Goal: Task Accomplishment & Management: Manage account settings

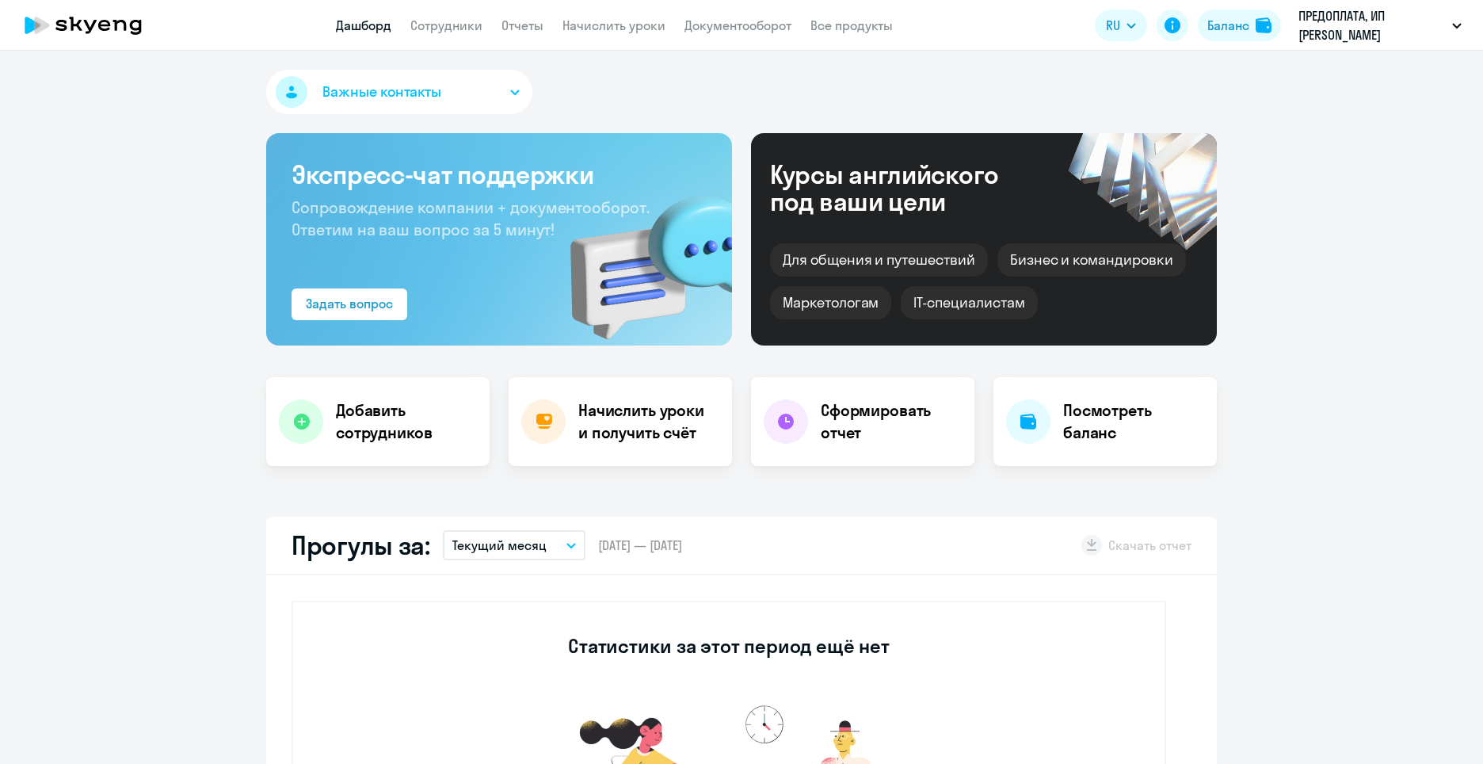
select select "30"
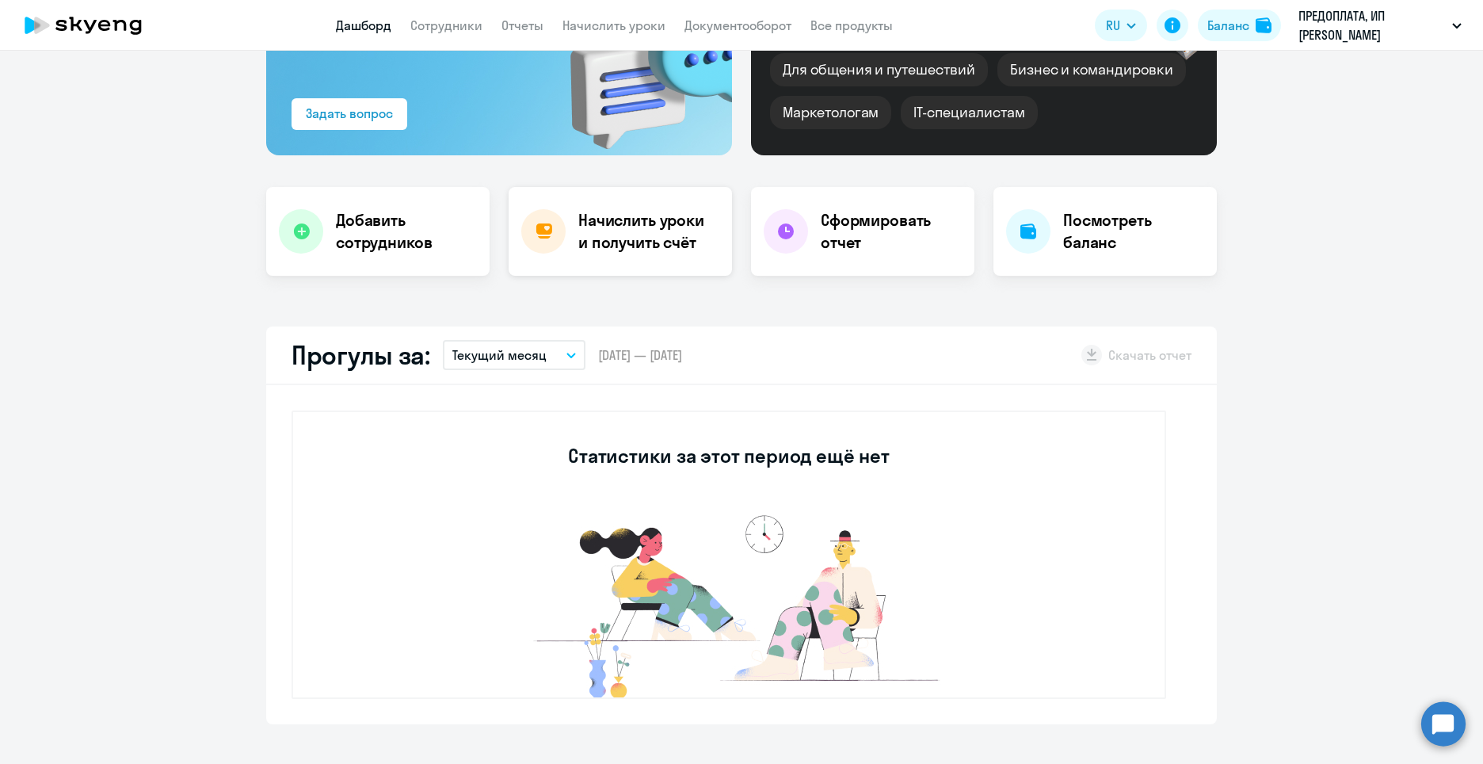
click at [650, 234] on h4 "Начислить уроки и получить счёт" at bounding box center [647, 231] width 138 height 44
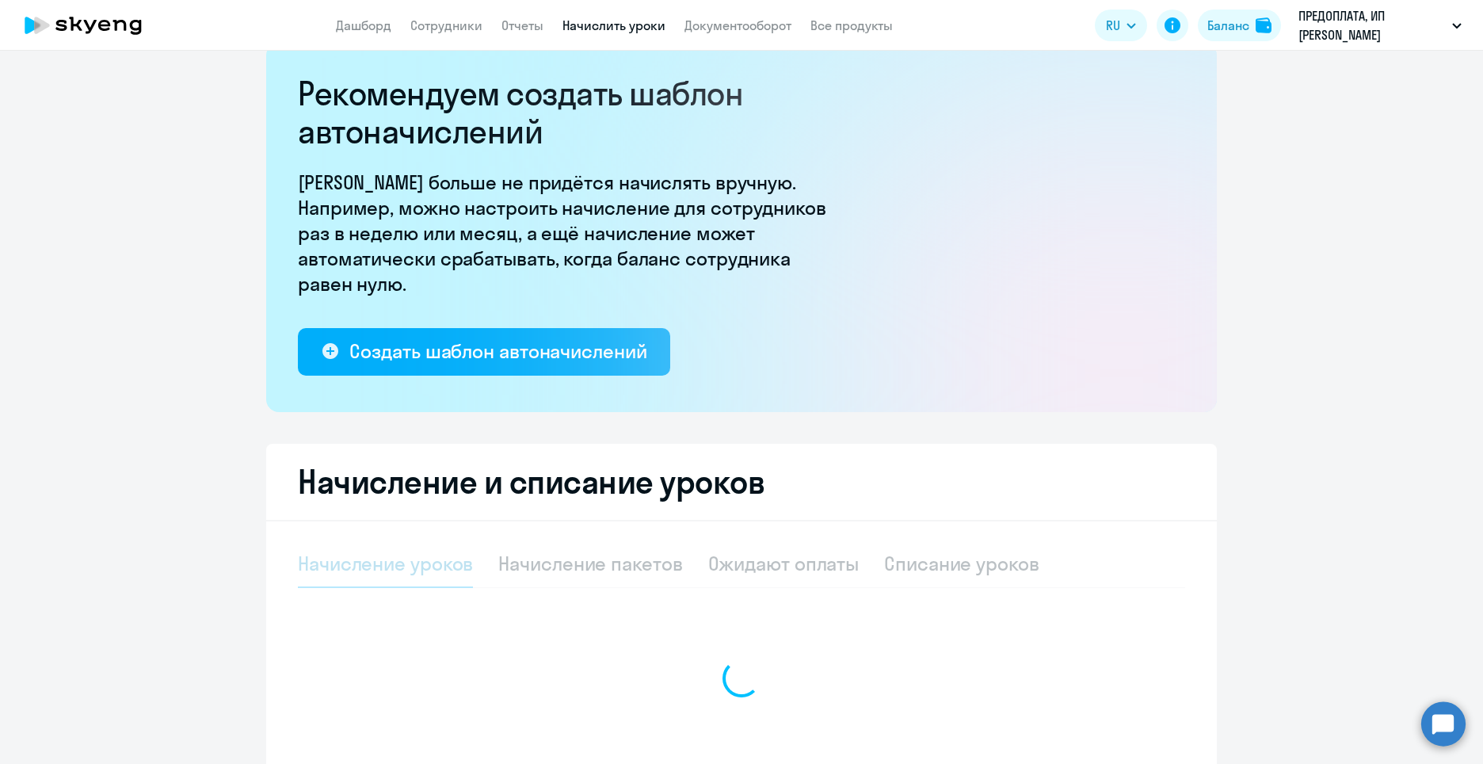
select select "10"
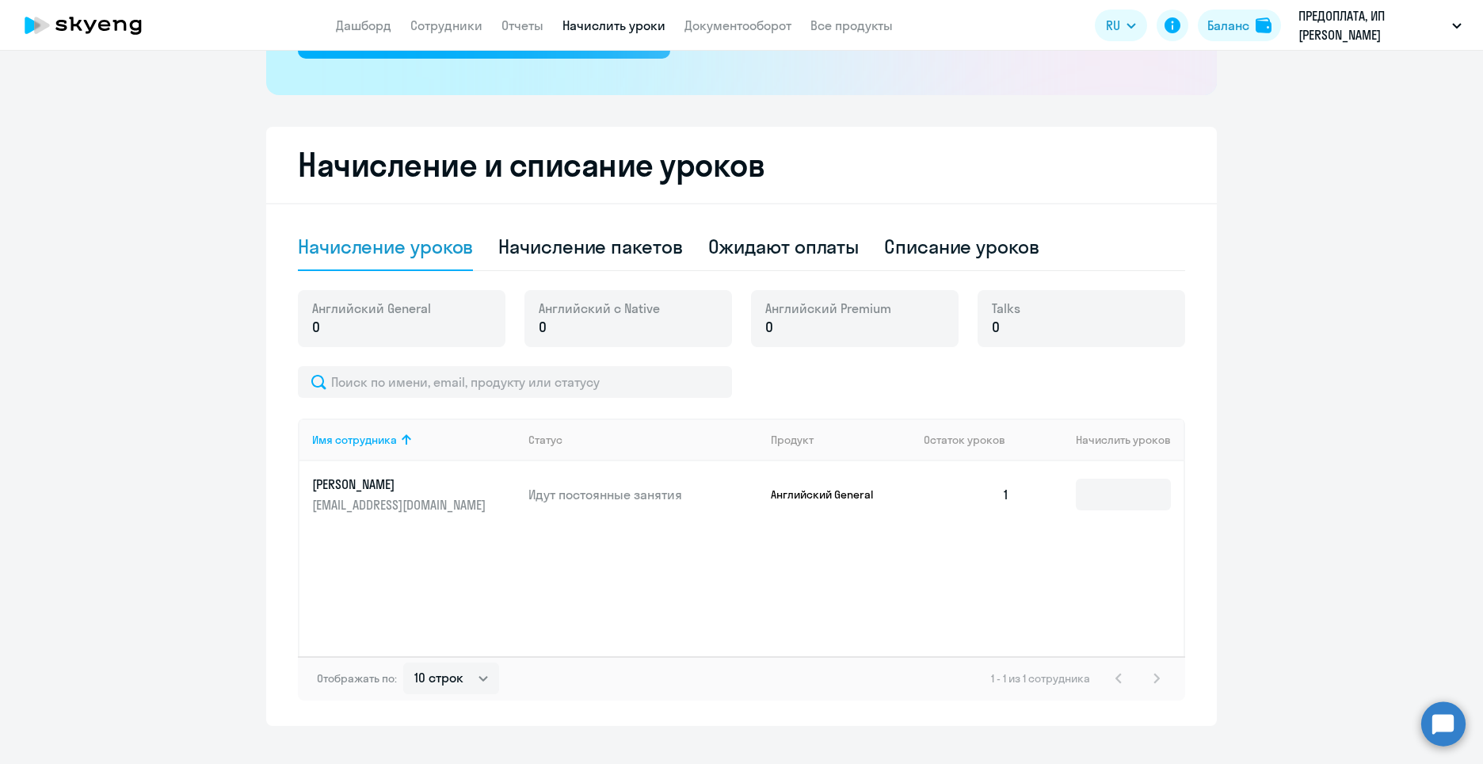
scroll to position [374, 0]
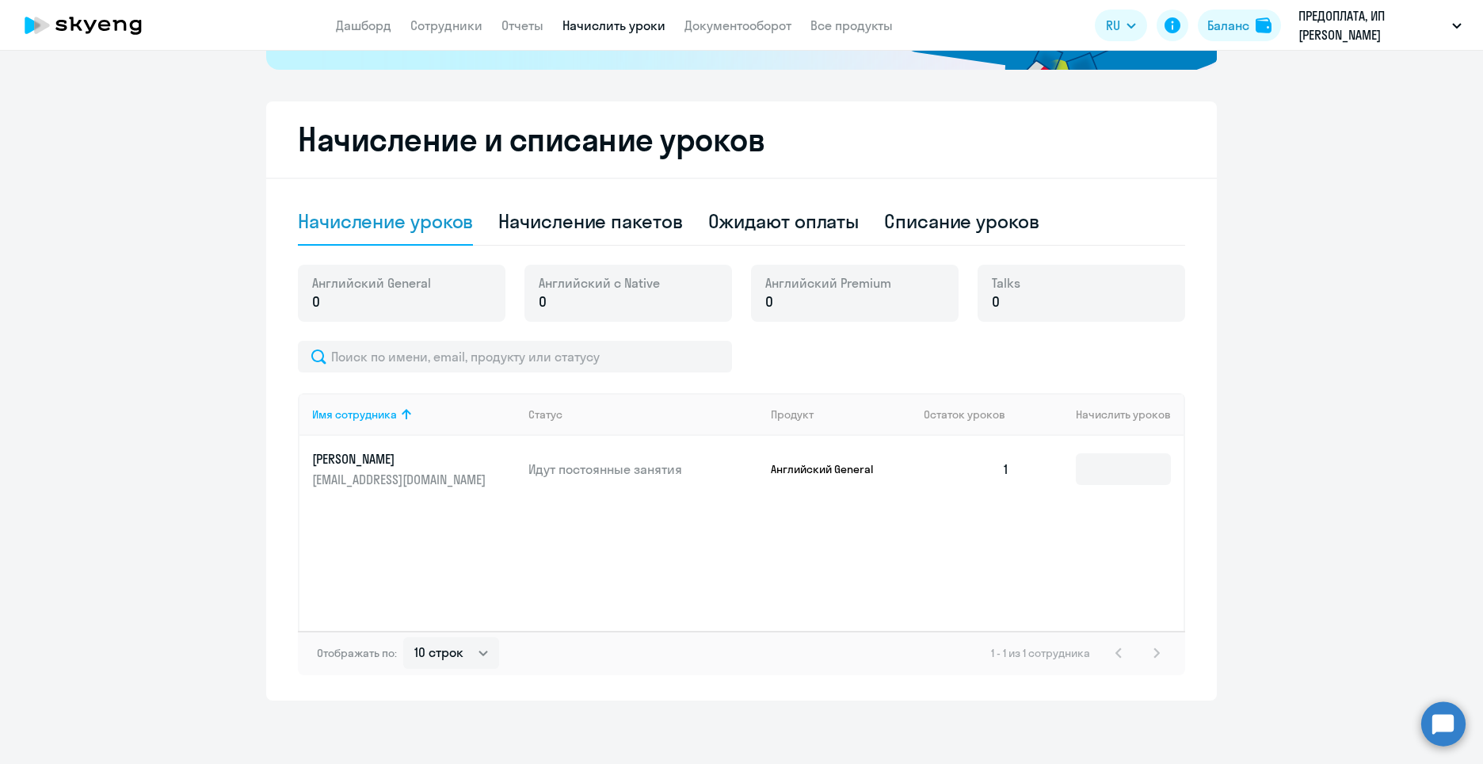
click at [478, 539] on div "Имя сотрудника Статус Продукт Остаток уроков Начислить уроков [PERSON_NAME] [PE…" at bounding box center [741, 512] width 887 height 238
click at [471, 512] on div "Имя сотрудника Статус Продукт Остаток уроков Начислить уроков [PERSON_NAME] [PE…" at bounding box center [741, 512] width 887 height 238
click at [479, 542] on div "Имя сотрудника Статус Продукт Остаток уроков Начислить уроков [PERSON_NAME] [PE…" at bounding box center [741, 512] width 887 height 238
click at [604, 224] on div "Начисление пакетов" at bounding box center [590, 220] width 184 height 25
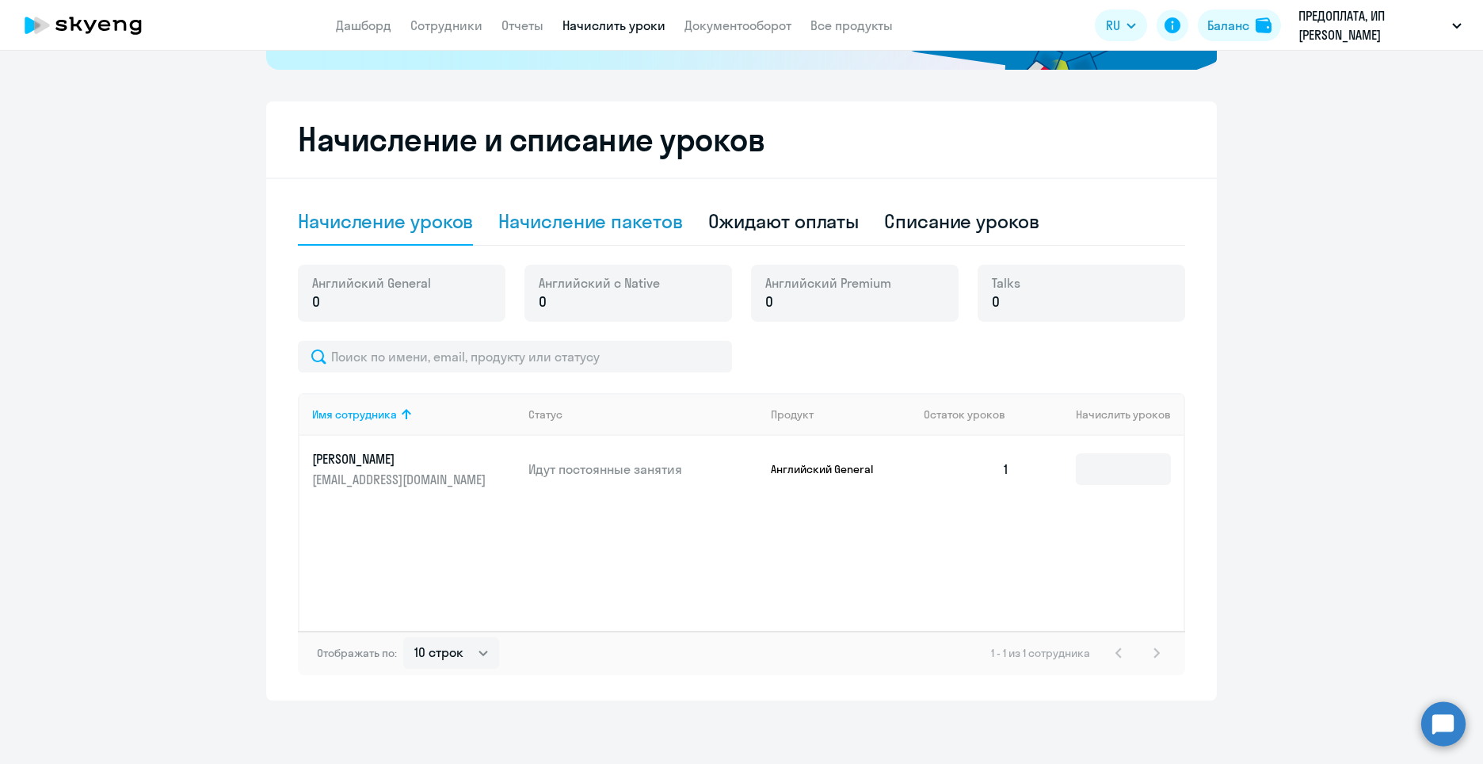
select select "10"
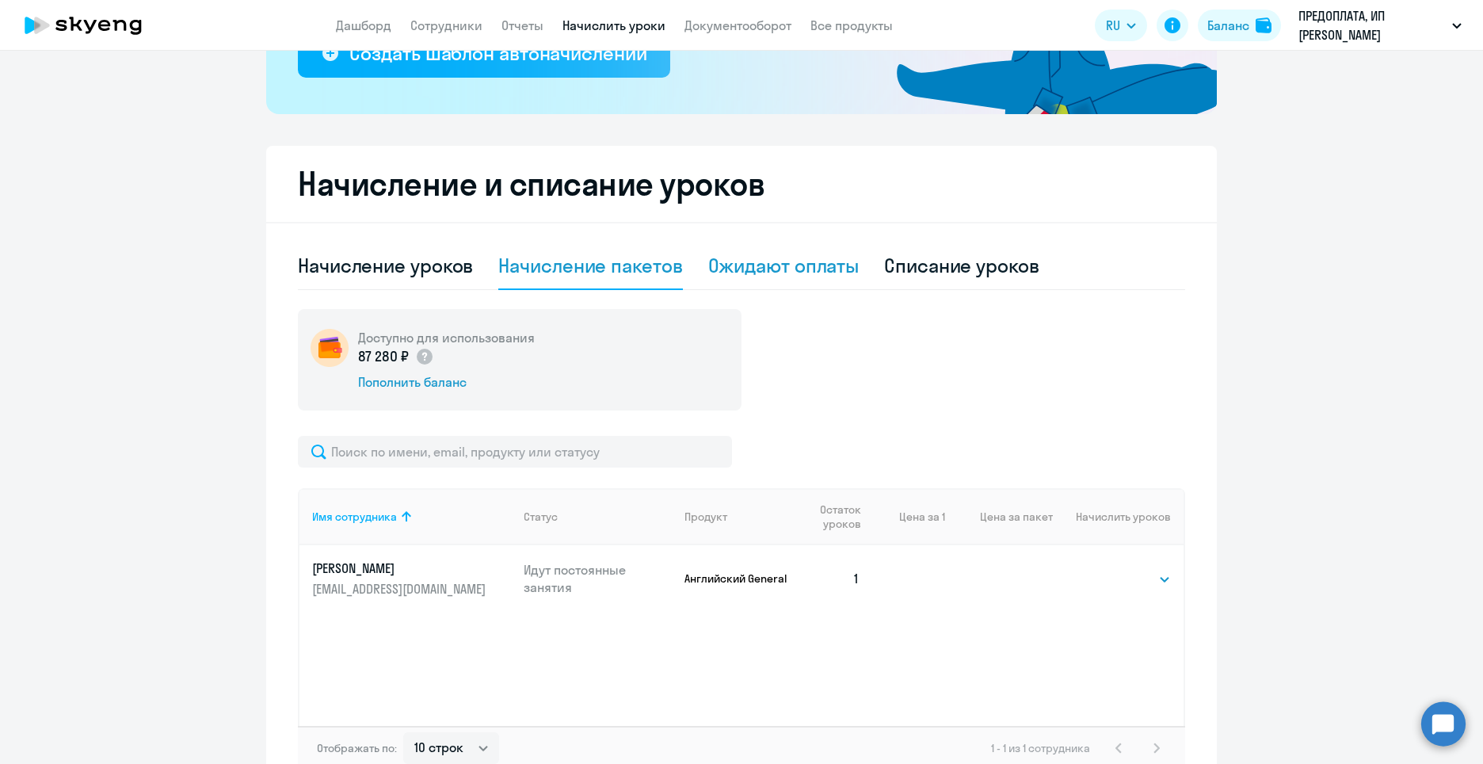
click at [848, 256] on div "Ожидают оплаты" at bounding box center [783, 265] width 151 height 25
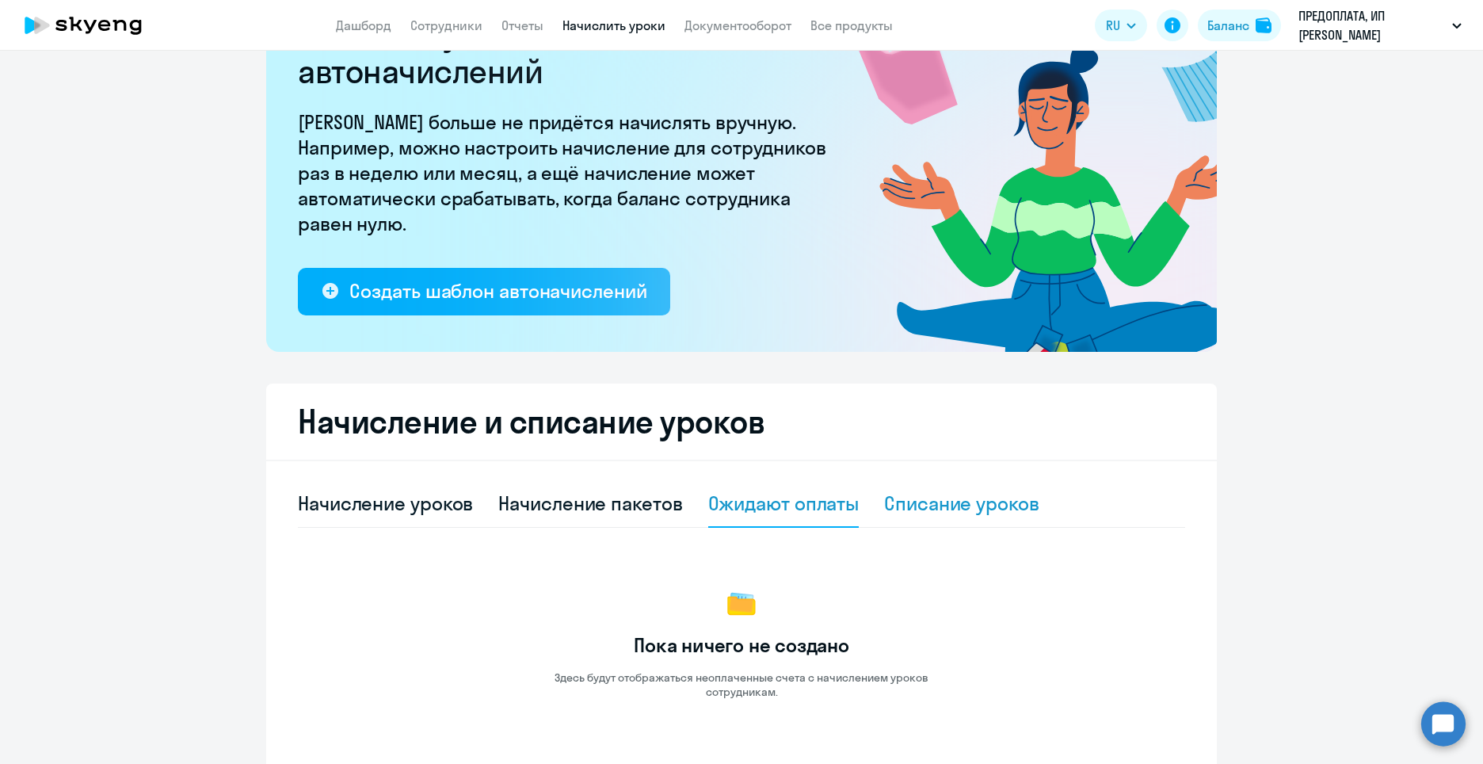
scroll to position [0, 0]
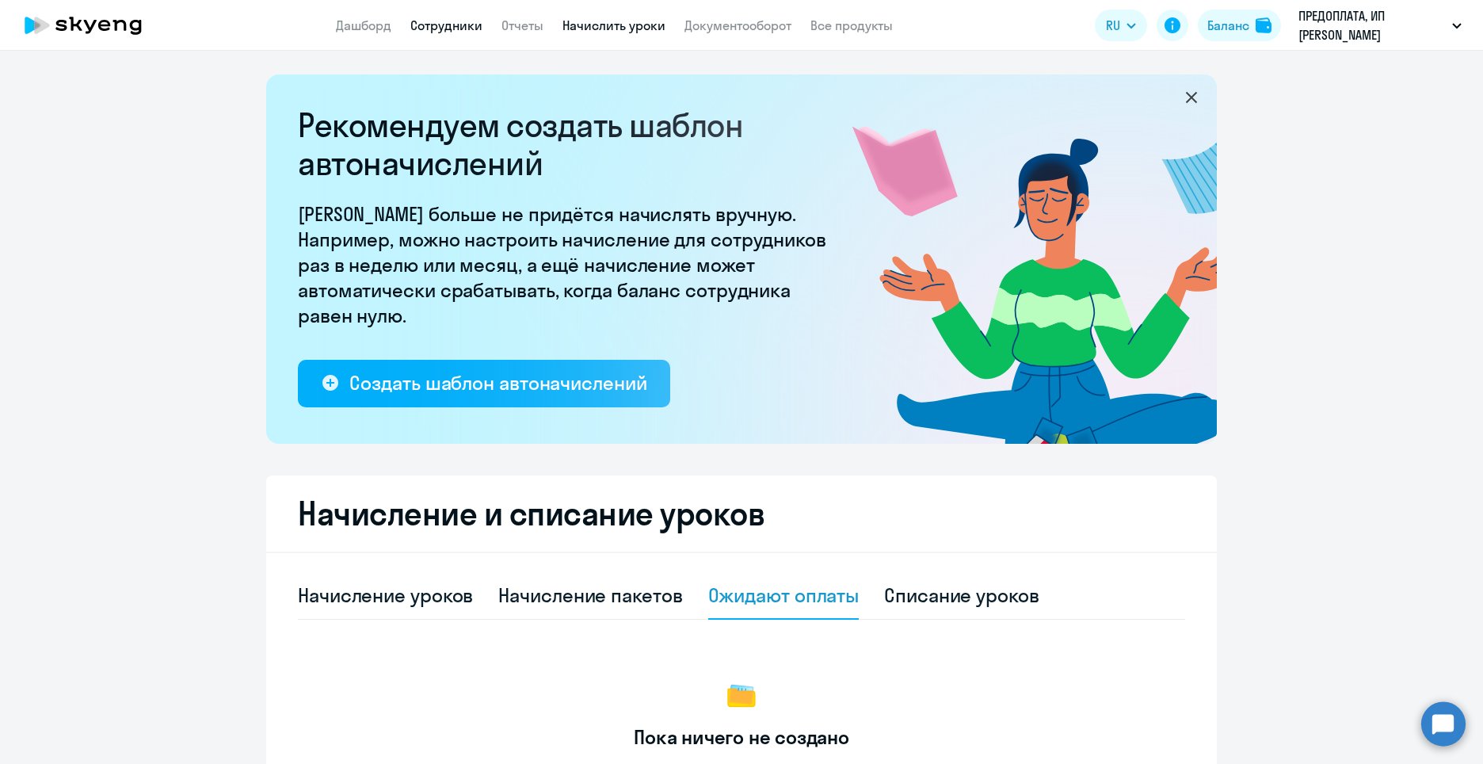
click at [449, 20] on link "Сотрудники" at bounding box center [446, 25] width 72 height 16
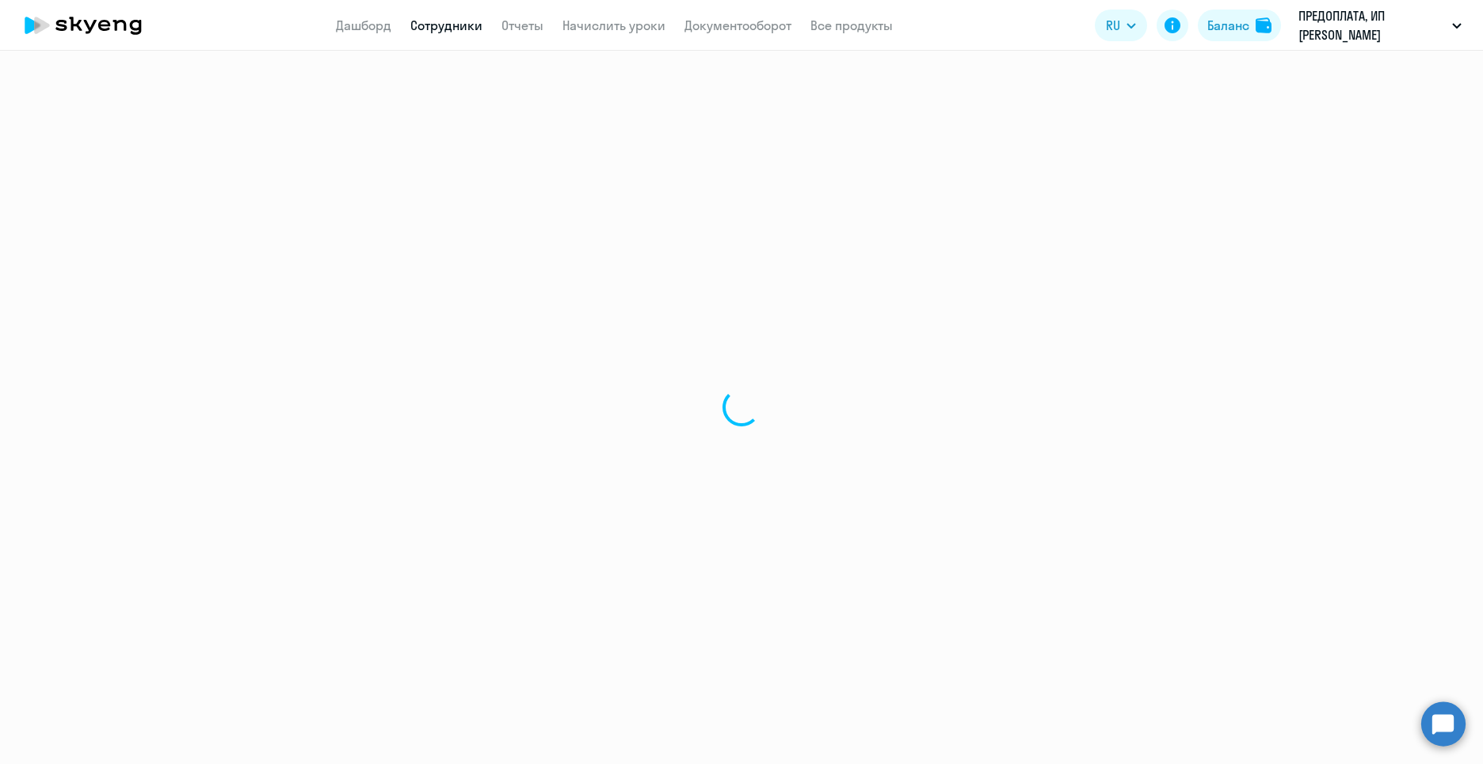
select select "30"
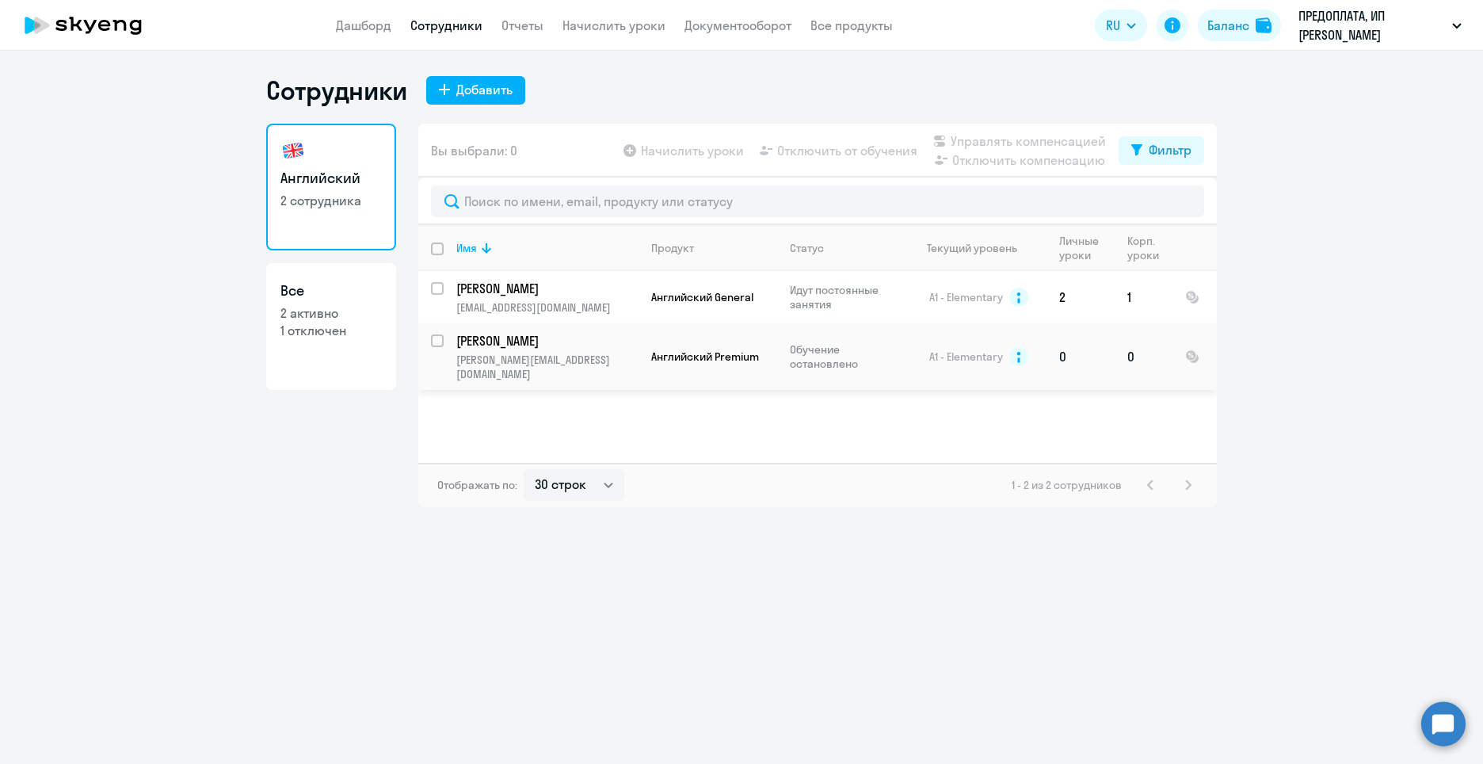
click at [438, 342] on input "select row 4344126" at bounding box center [447, 350] width 32 height 32
checkbox input "true"
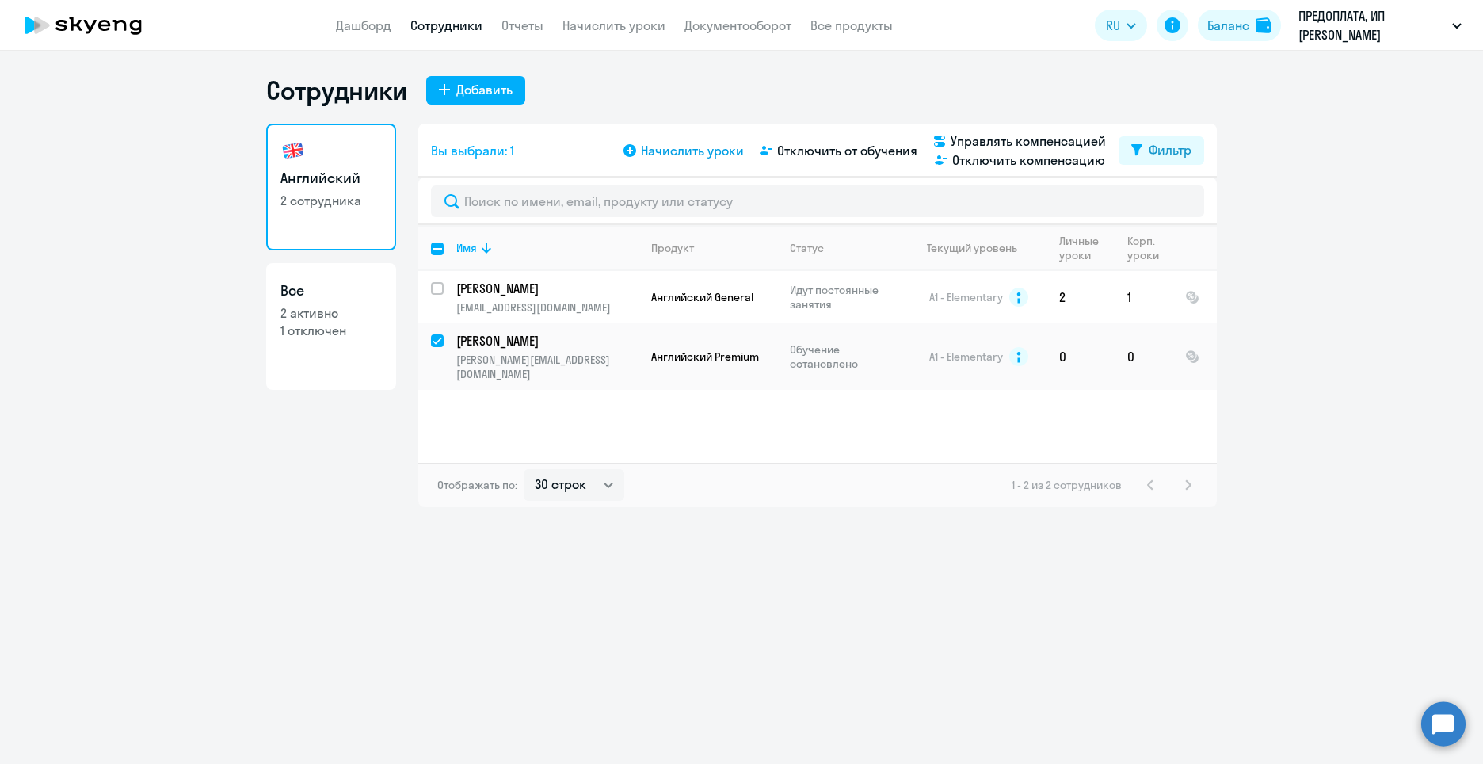
click at [682, 144] on span "Начислить уроки" at bounding box center [692, 150] width 103 height 19
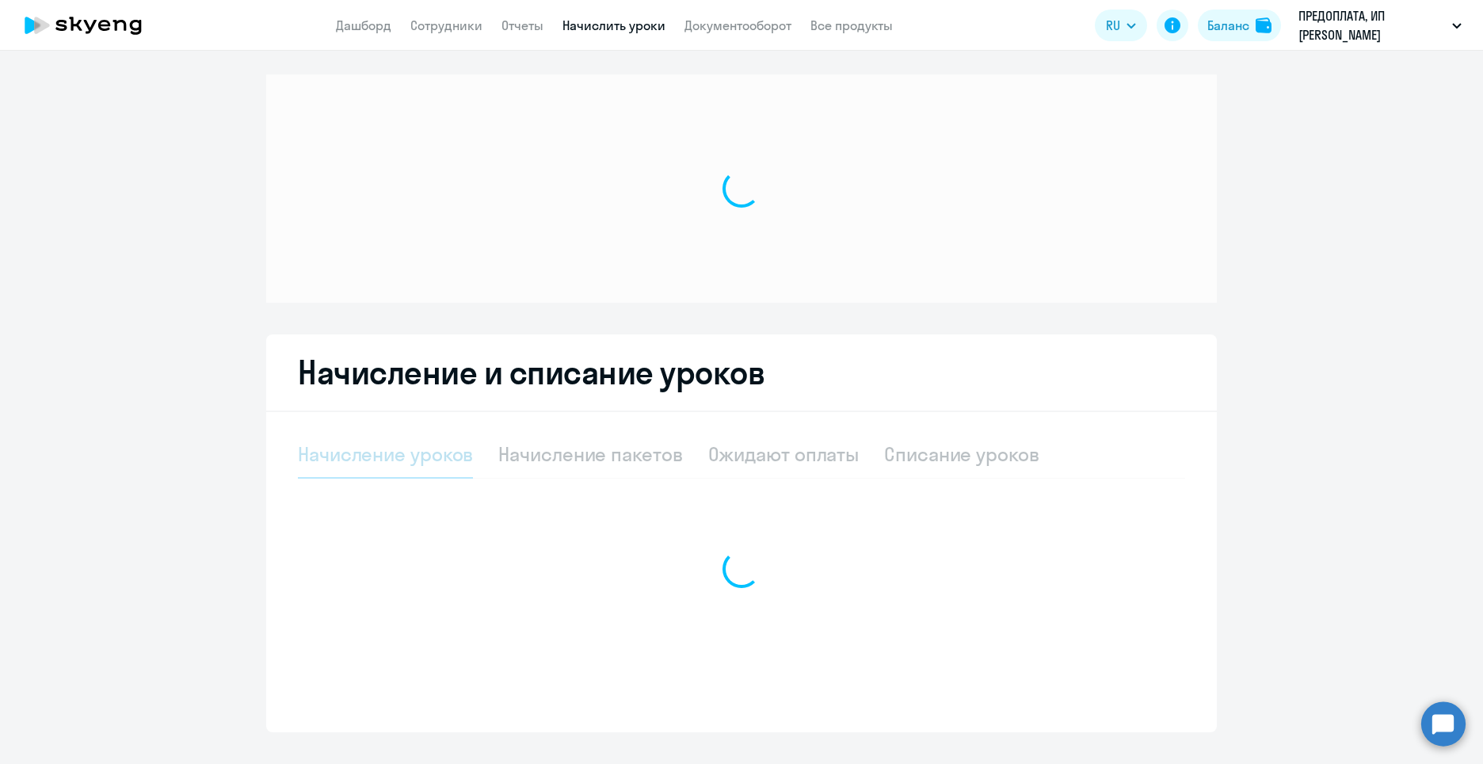
select select "10"
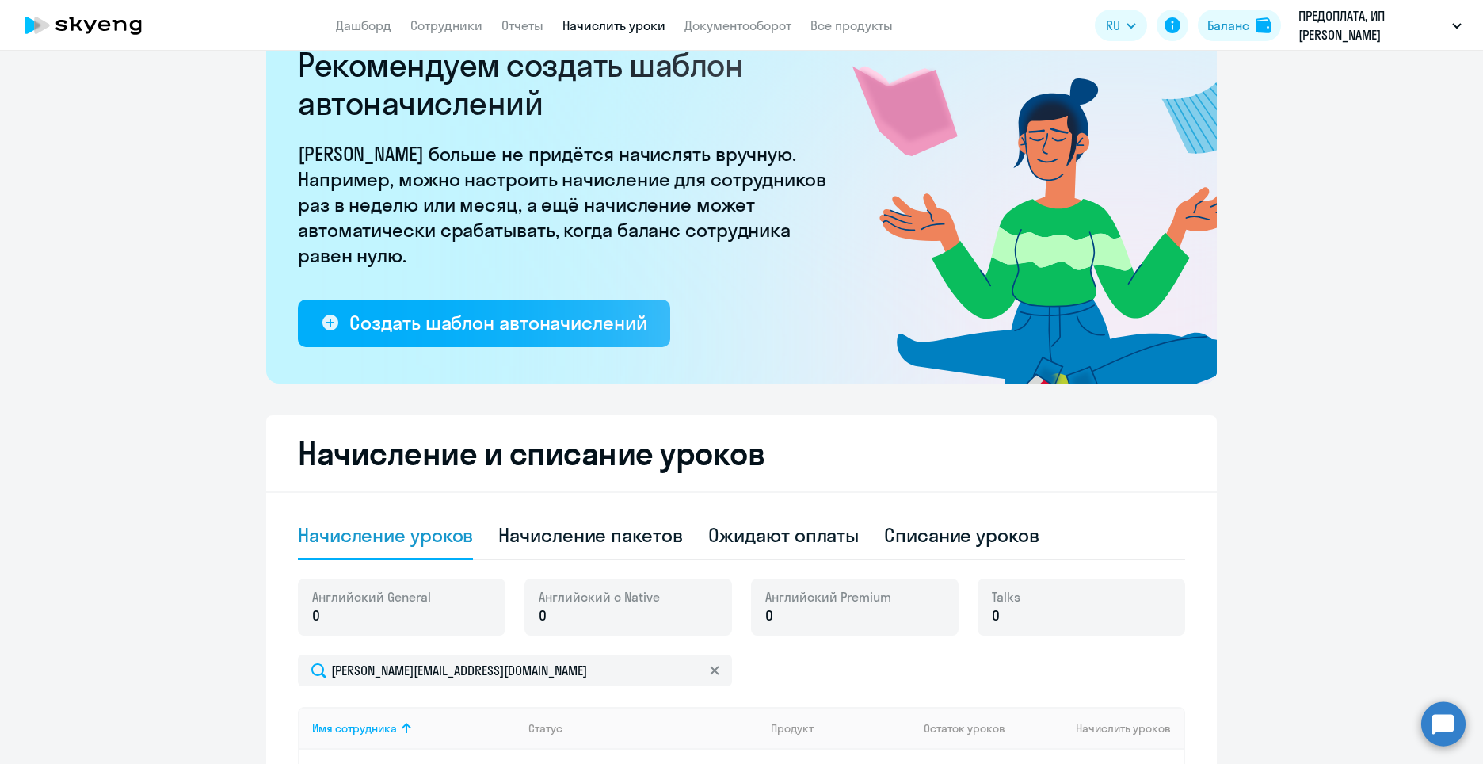
scroll to position [285, 0]
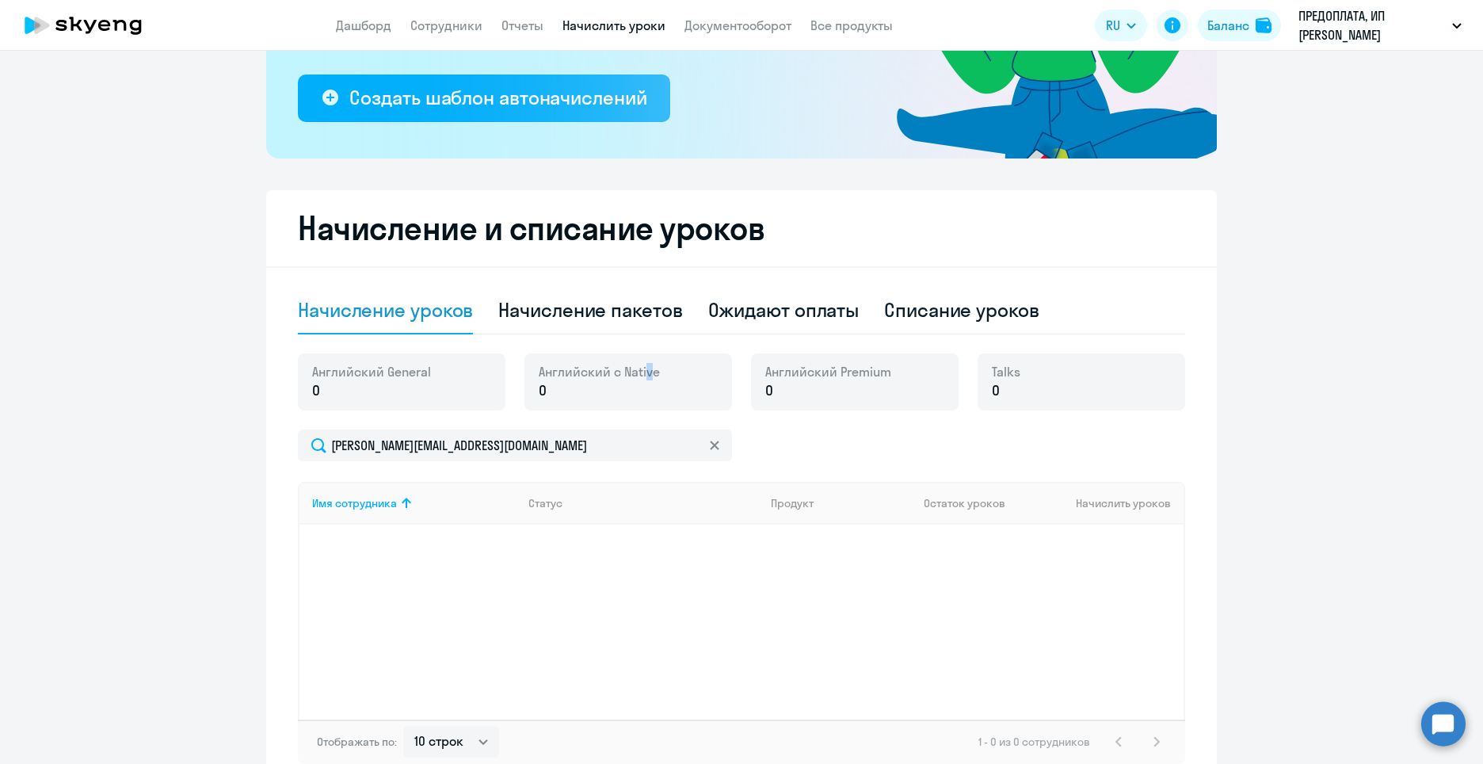
drag, startPoint x: 642, startPoint y: 377, endPoint x: 652, endPoint y: 376, distance: 9.6
click at [642, 376] on span "Английский с Native" at bounding box center [599, 371] width 121 height 17
click at [1046, 379] on div "Talks 0" at bounding box center [1082, 381] width 208 height 57
click at [435, 376] on div "Английский General 0" at bounding box center [402, 381] width 208 height 57
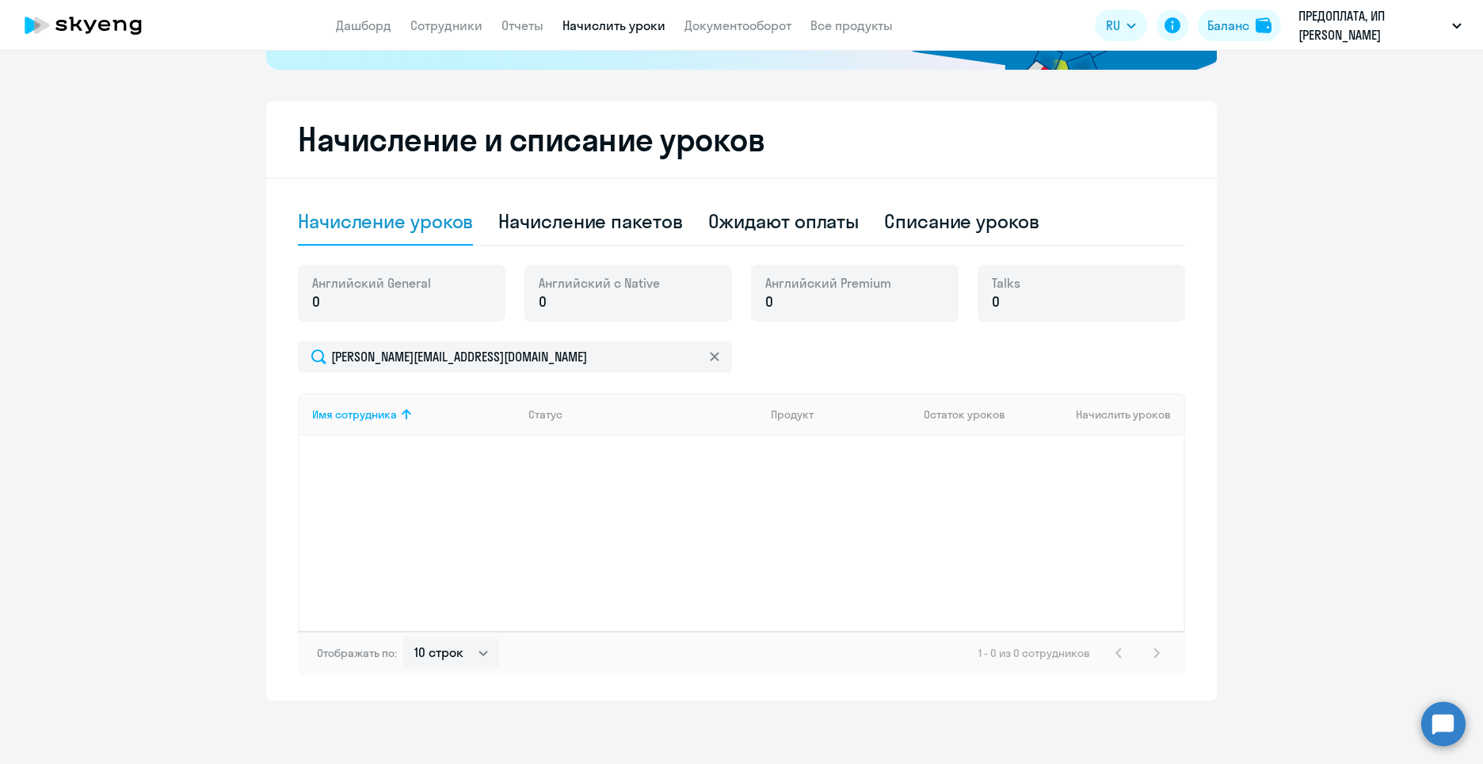
click at [565, 537] on div "Имя сотрудника Статус Продукт Остаток уроков Начислить уроков" at bounding box center [741, 512] width 887 height 238
click at [739, 519] on div "Имя сотрудника Статус Продукт Остаток уроков Начислить уроков" at bounding box center [741, 512] width 887 height 238
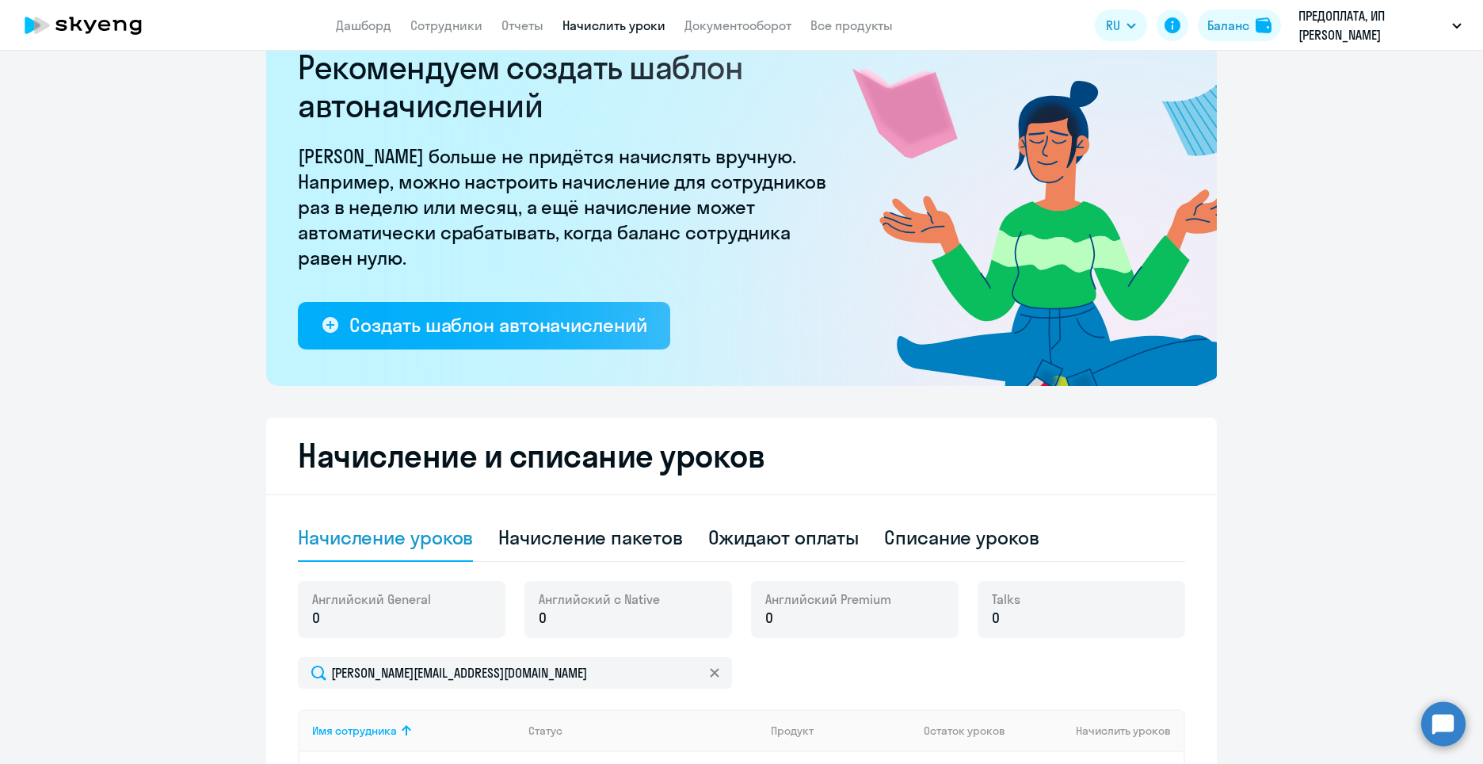
scroll to position [0, 0]
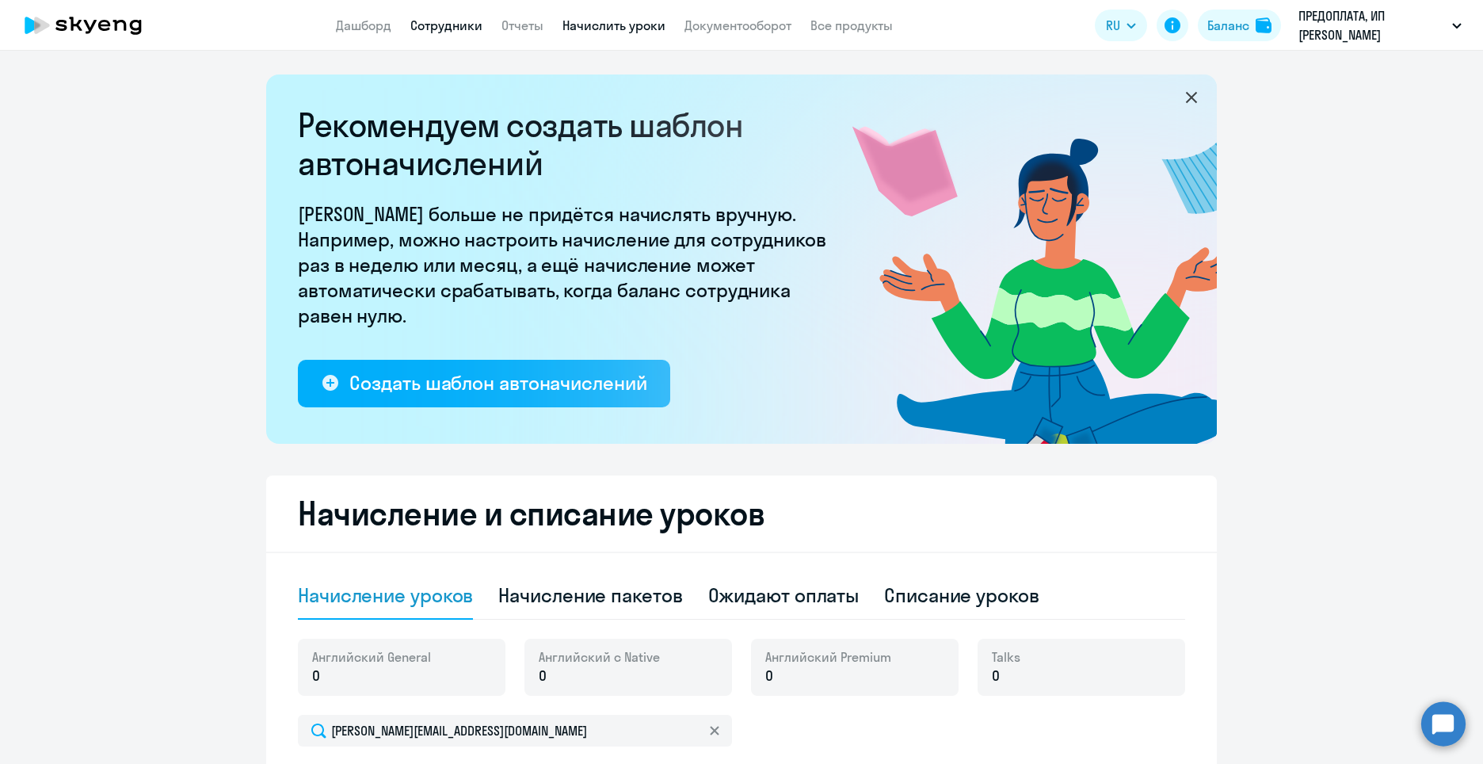
click at [434, 32] on link "Сотрудники" at bounding box center [446, 25] width 72 height 16
select select "30"
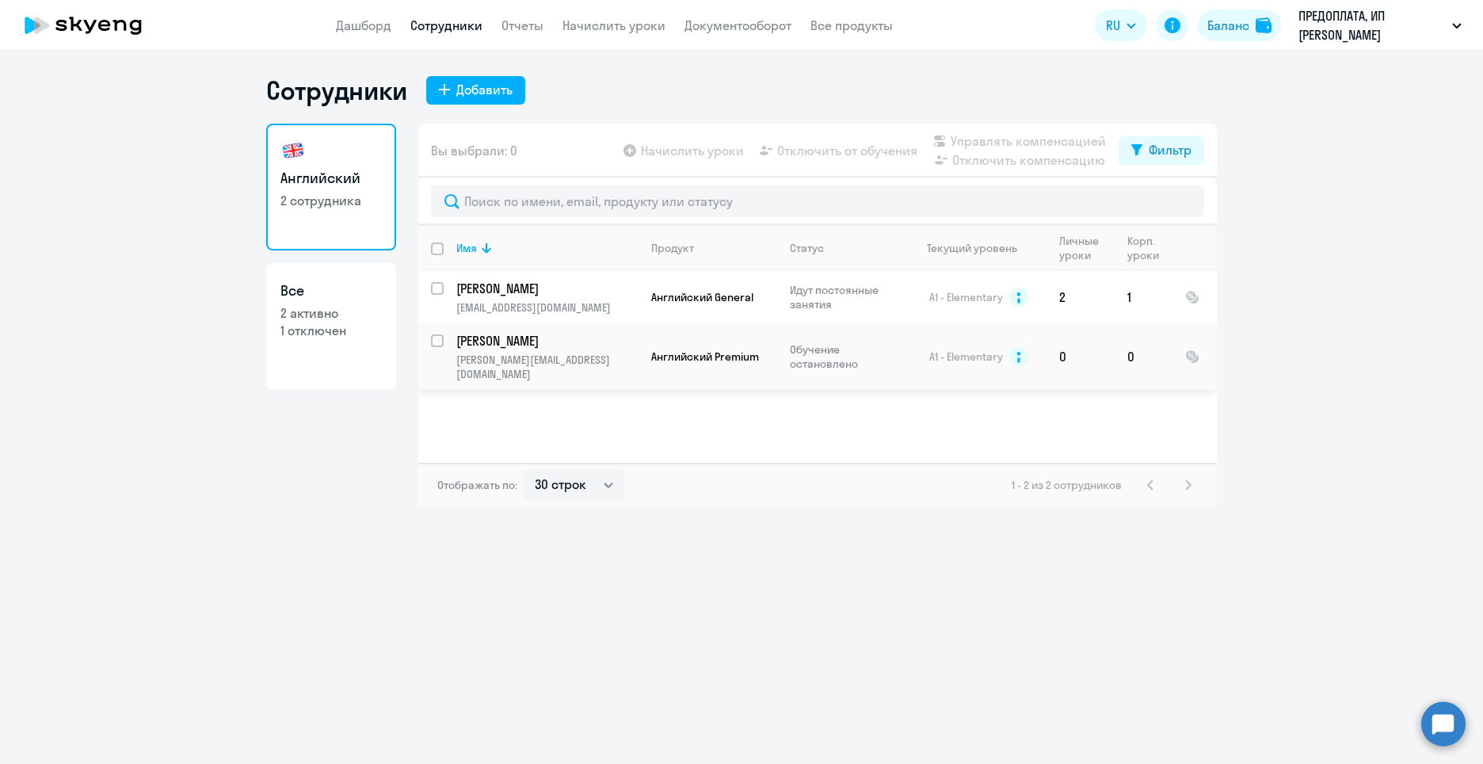
click at [441, 341] on input "select row 4344126" at bounding box center [447, 350] width 32 height 32
checkbox input "true"
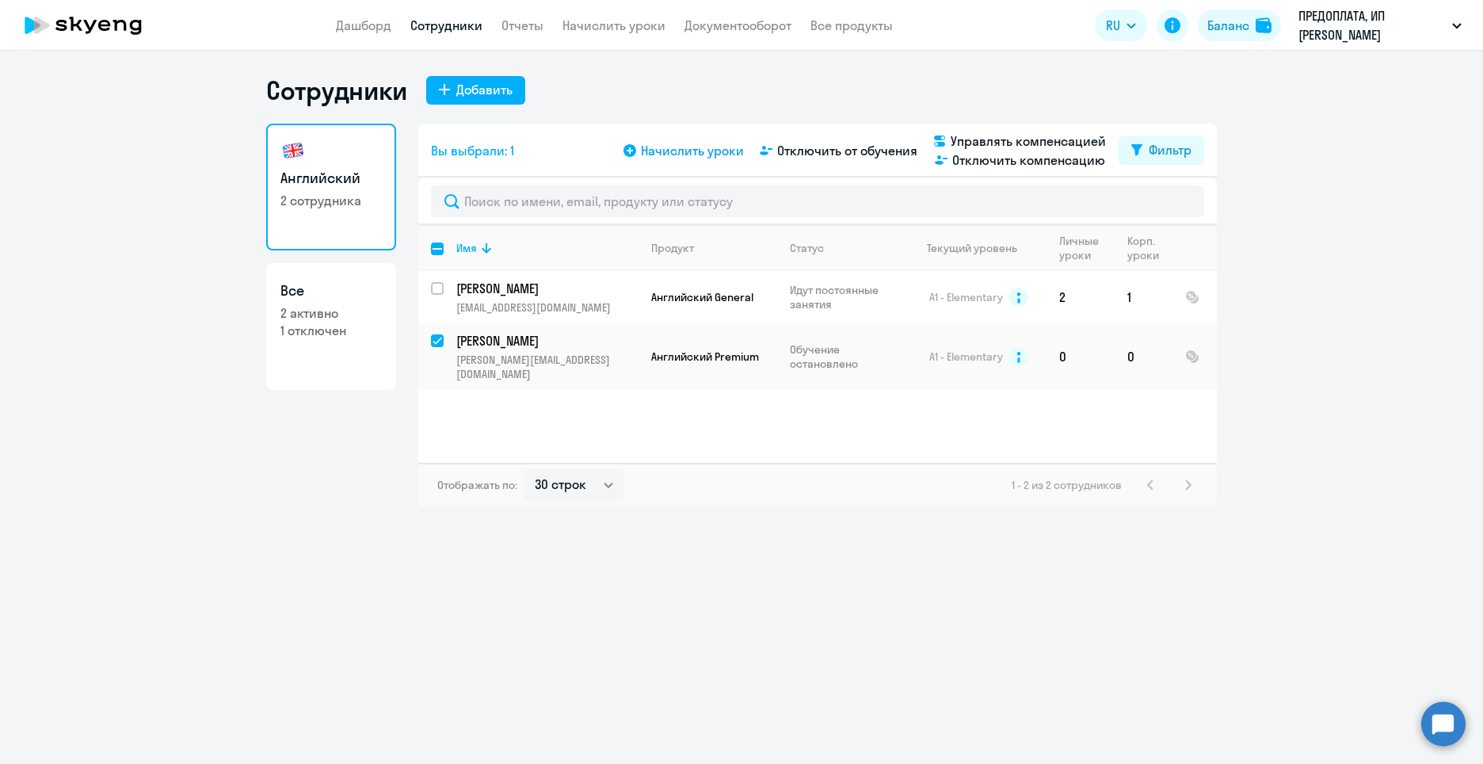
click at [683, 147] on span "Начислить уроки" at bounding box center [692, 150] width 103 height 19
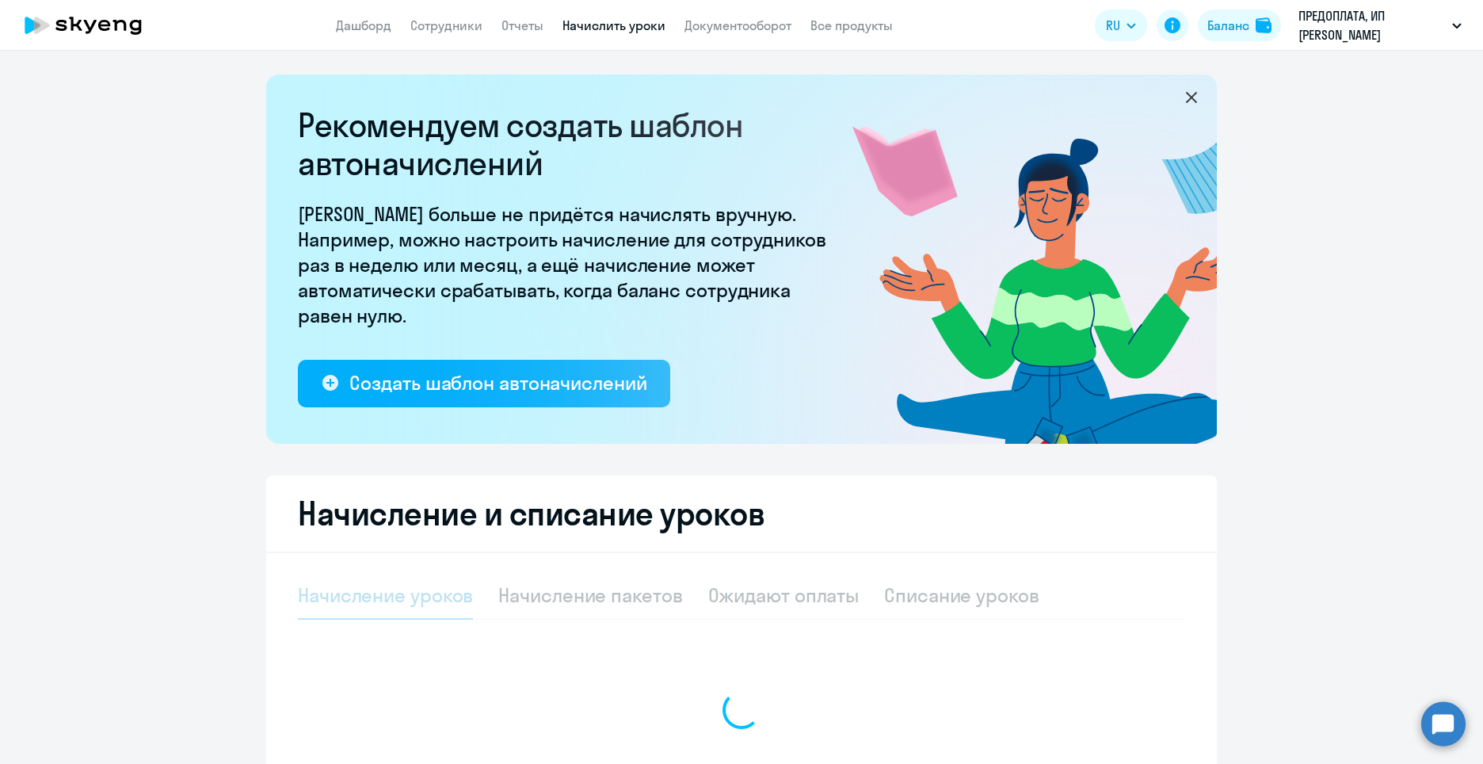
select select "10"
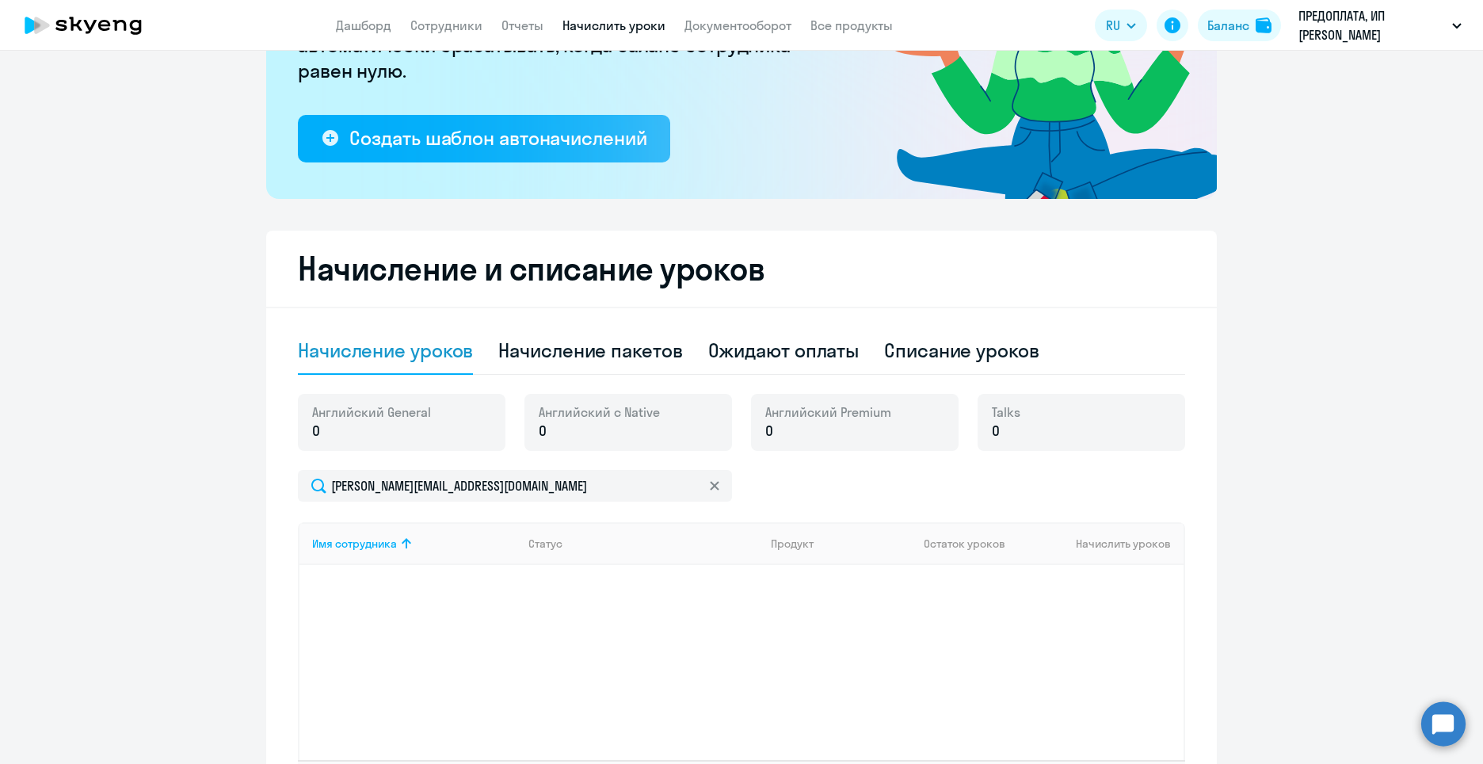
scroll to position [285, 0]
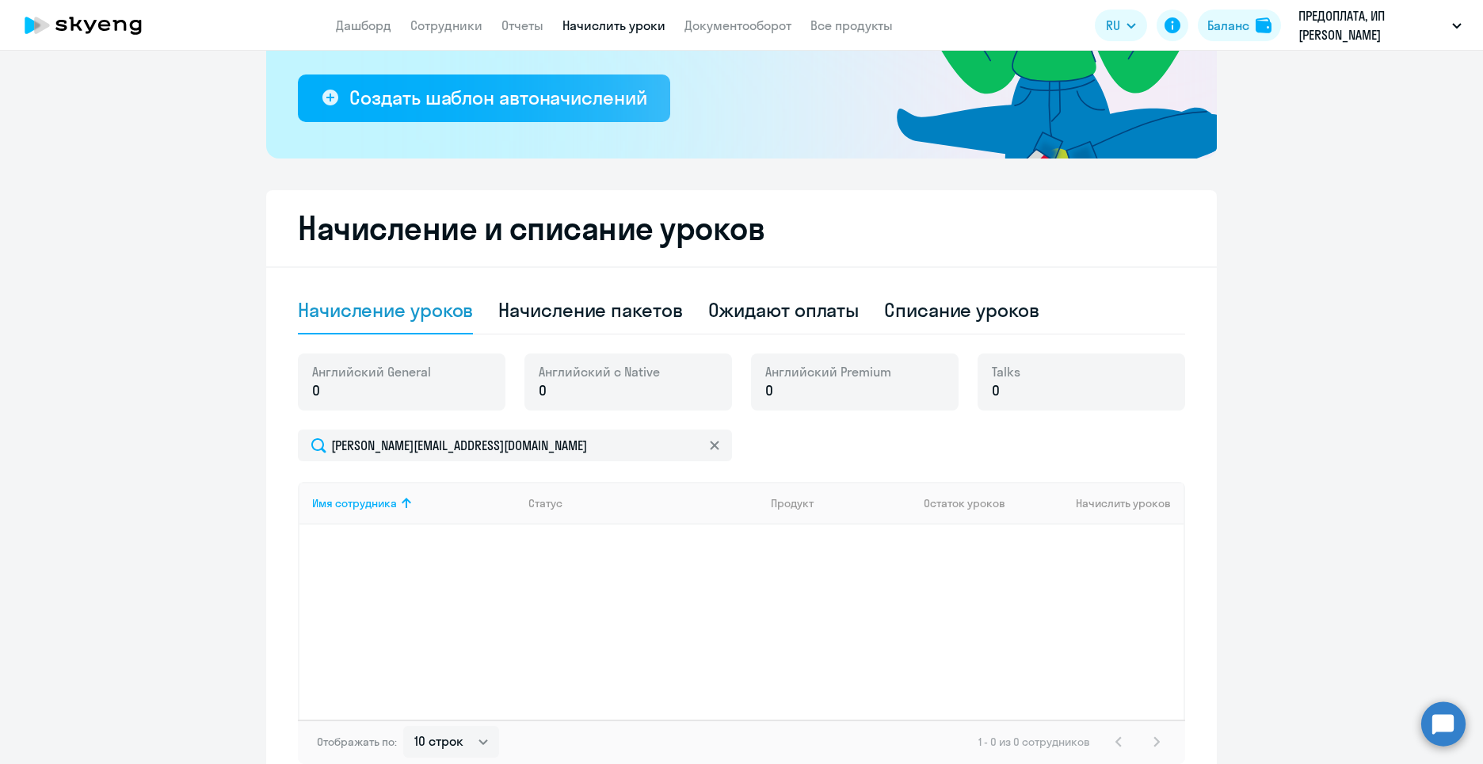
click at [341, 380] on p "0" at bounding box center [371, 390] width 119 height 21
drag, startPoint x: 665, startPoint y: 383, endPoint x: 745, endPoint y: 379, distance: 80.9
click at [665, 382] on div "Английский с Native 0" at bounding box center [628, 381] width 208 height 57
drag, startPoint x: 816, startPoint y: 377, endPoint x: 877, endPoint y: 379, distance: 61.0
click at [826, 379] on span "Английский Premium" at bounding box center [828, 371] width 126 height 17
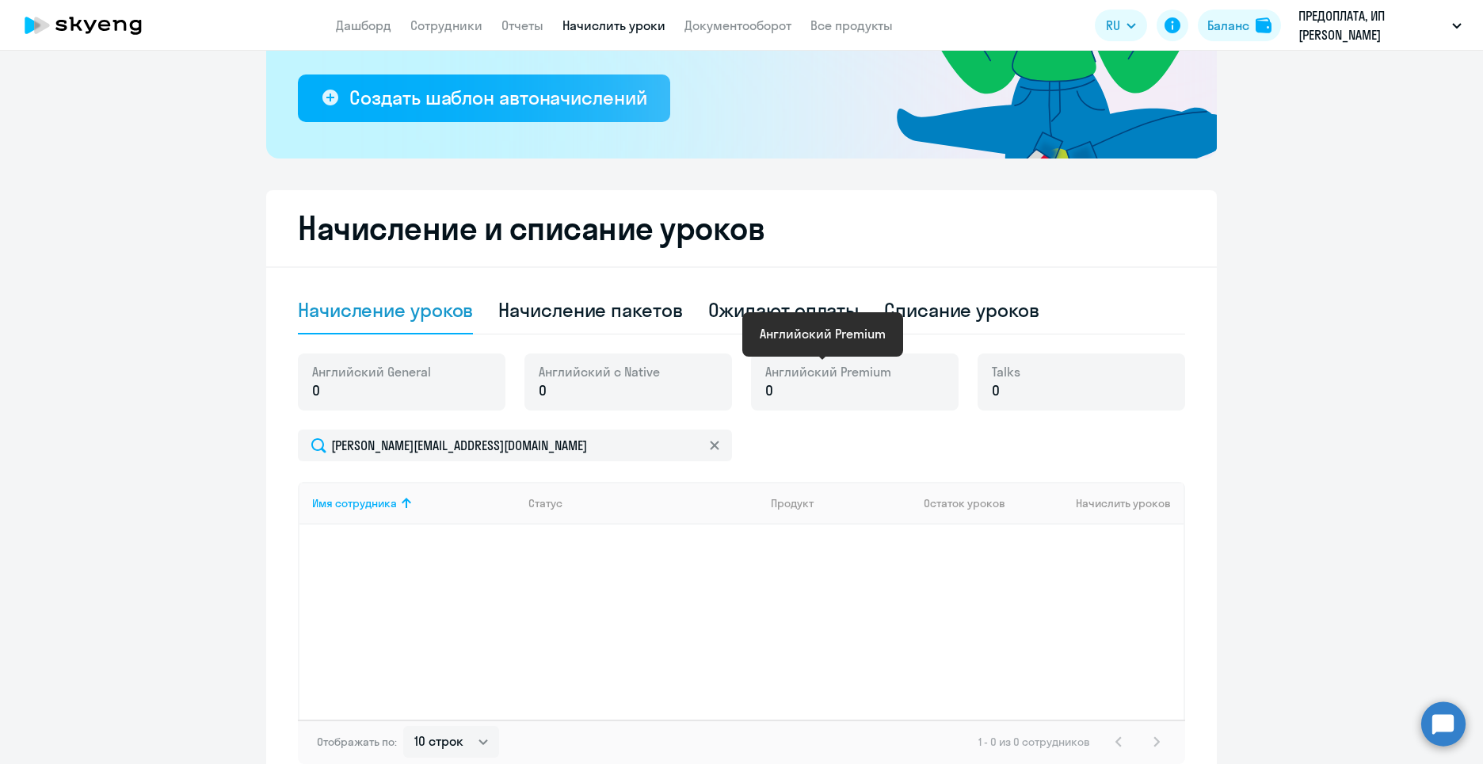
click at [1005, 379] on span "Talks" at bounding box center [1006, 371] width 29 height 17
click at [786, 536] on div "Имя сотрудника Статус Продукт Остаток уроков Начислить уроков" at bounding box center [741, 601] width 887 height 238
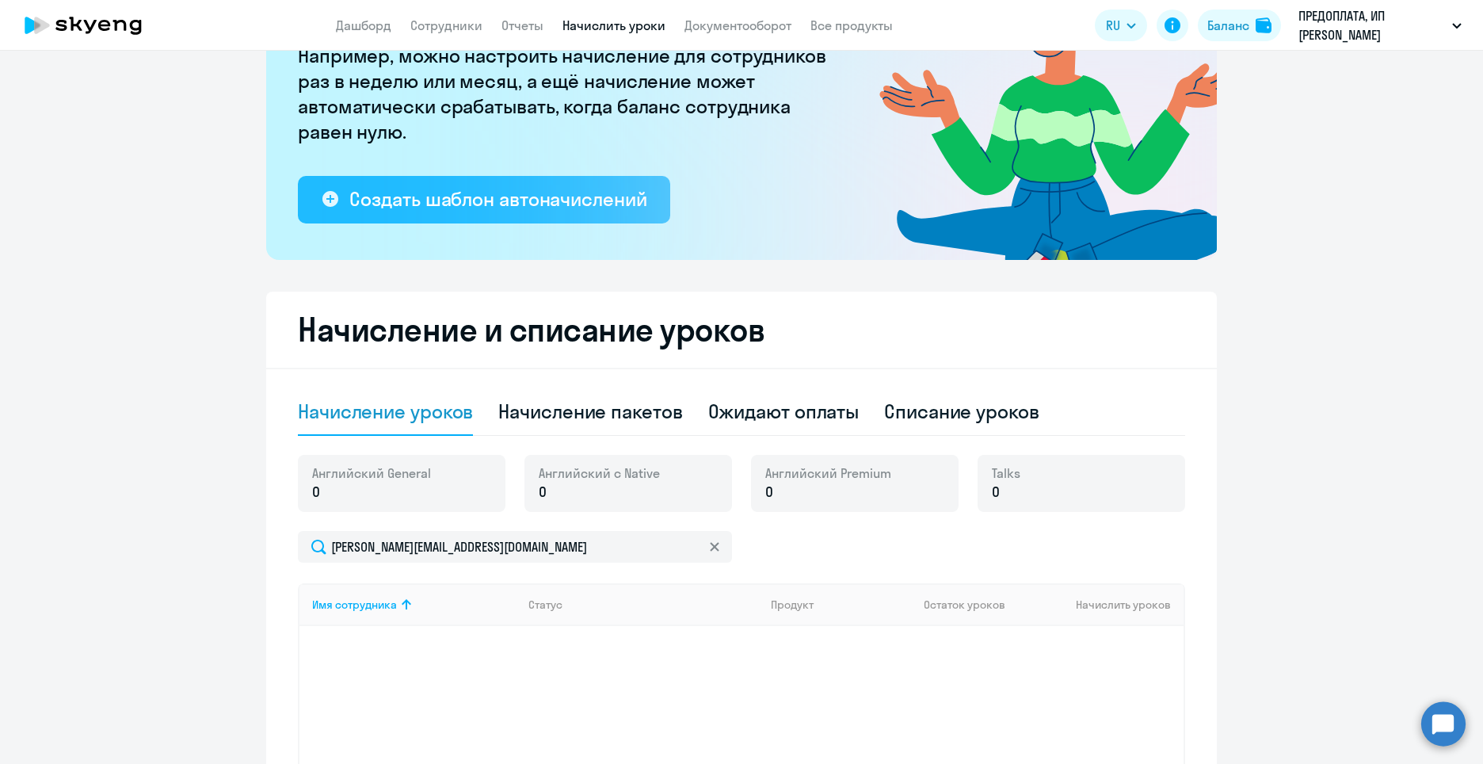
click at [558, 216] on button "Создать шаблон автоначислений" at bounding box center [484, 200] width 372 height 48
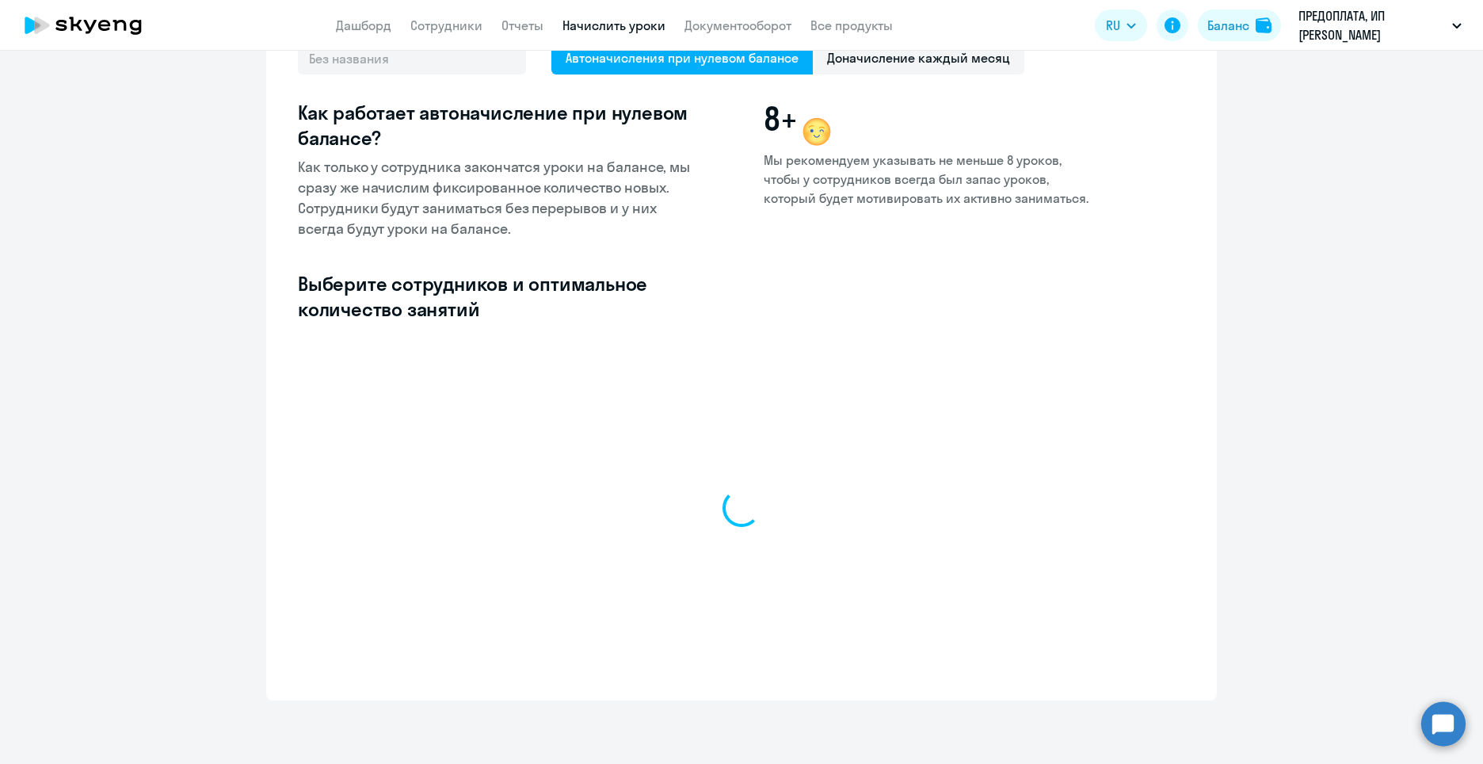
scroll to position [127, 0]
select select "10"
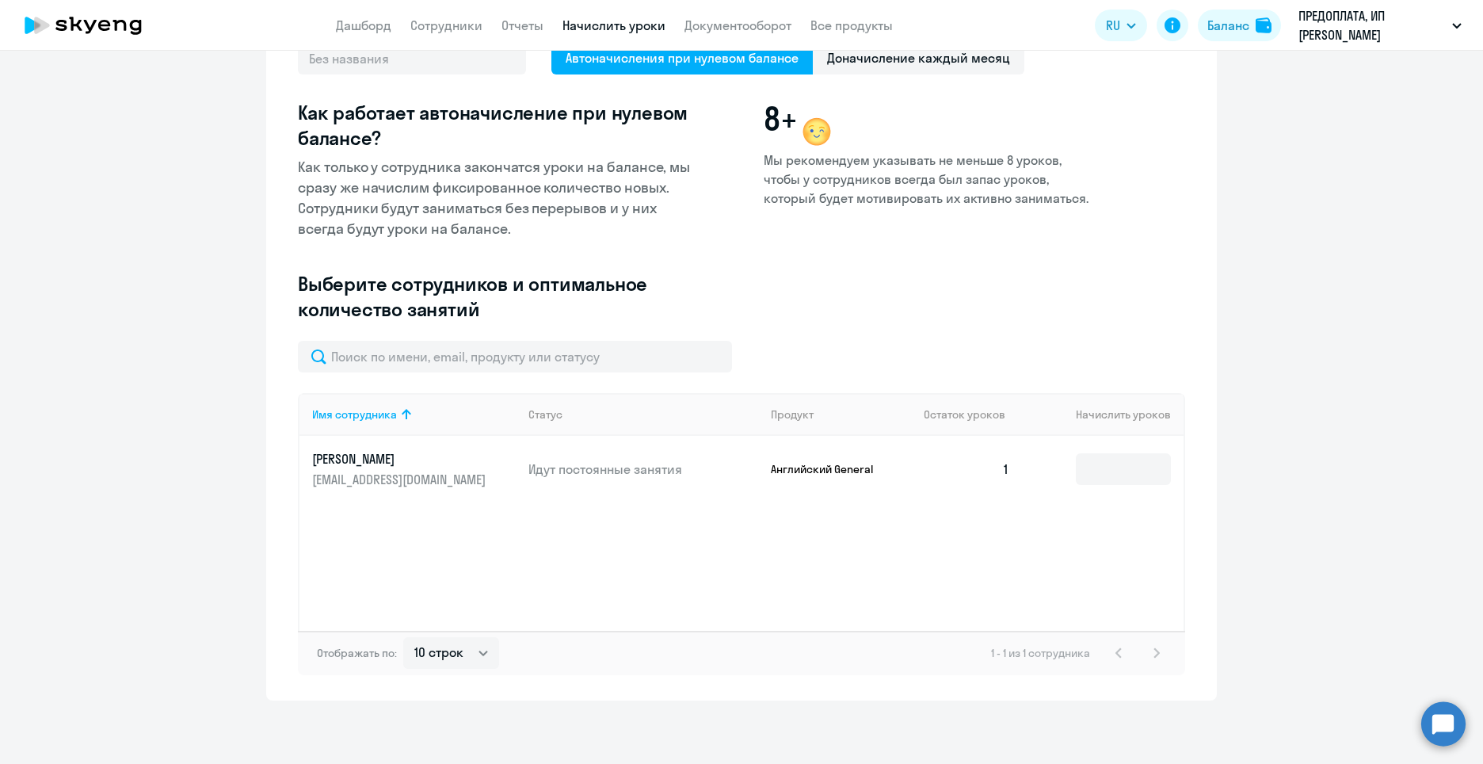
drag, startPoint x: 448, startPoint y: 533, endPoint x: 459, endPoint y: 535, distance: 11.2
click at [453, 533] on div "Имя сотрудника Статус Продукт Остаток уроков Начислить уроков [PERSON_NAME] [PE…" at bounding box center [741, 512] width 887 height 238
click at [728, 563] on div "Имя сотрудника Статус Продукт Остаток уроков Начислить уроков [PERSON_NAME] [PE…" at bounding box center [741, 512] width 887 height 238
click at [936, 563] on div "Имя сотрудника Статус Продукт Остаток уроков Начислить уроков [PERSON_NAME] [PE…" at bounding box center [741, 512] width 887 height 238
drag, startPoint x: 943, startPoint y: 564, endPoint x: 657, endPoint y: 570, distance: 286.1
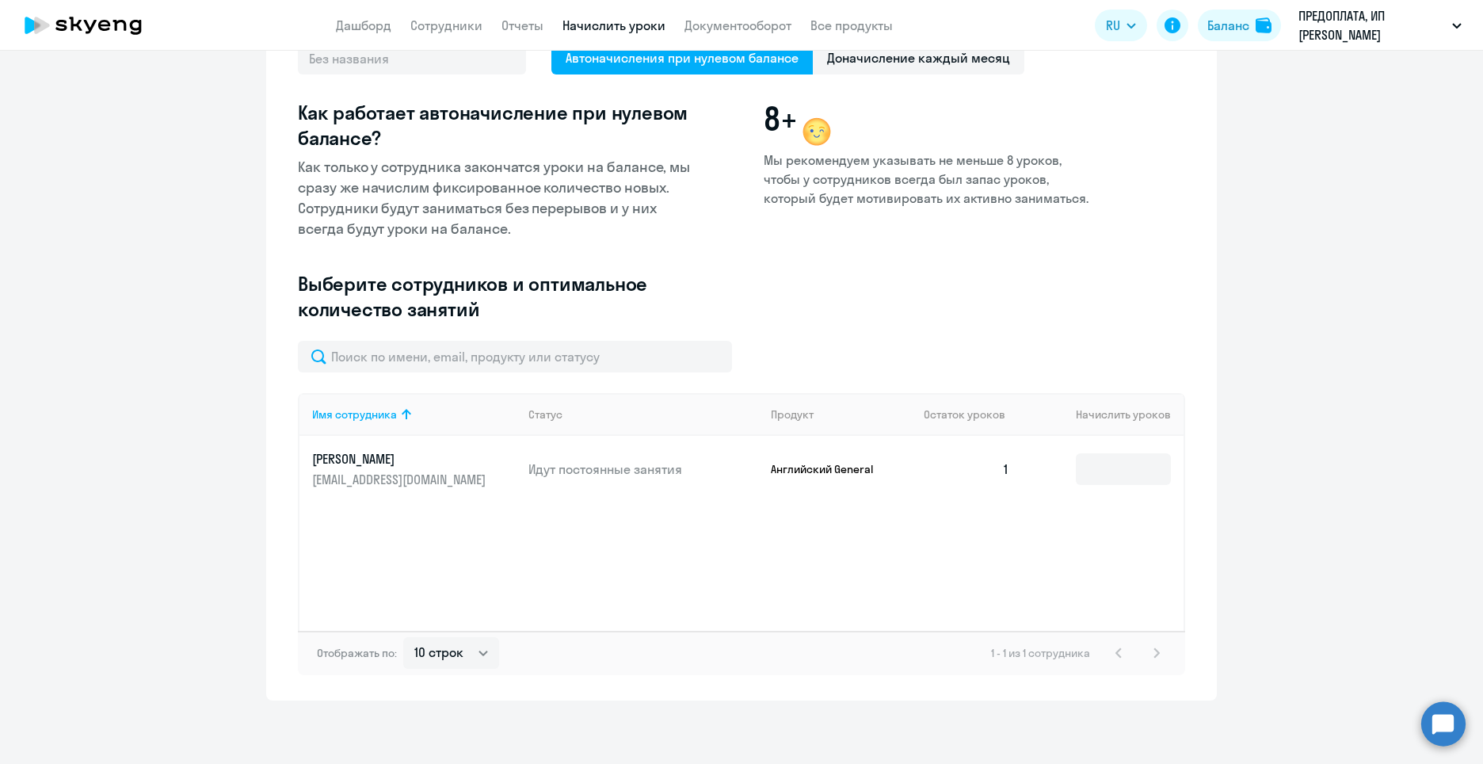
click at [911, 567] on div "Имя сотрудника Статус Продукт Остаток уроков Начислить уроков [PERSON_NAME] [PE…" at bounding box center [741, 512] width 887 height 238
click at [657, 570] on div "Имя сотрудника Статус Продукт Остаток уроков Начислить уроков [PERSON_NAME] [PE…" at bounding box center [741, 512] width 887 height 238
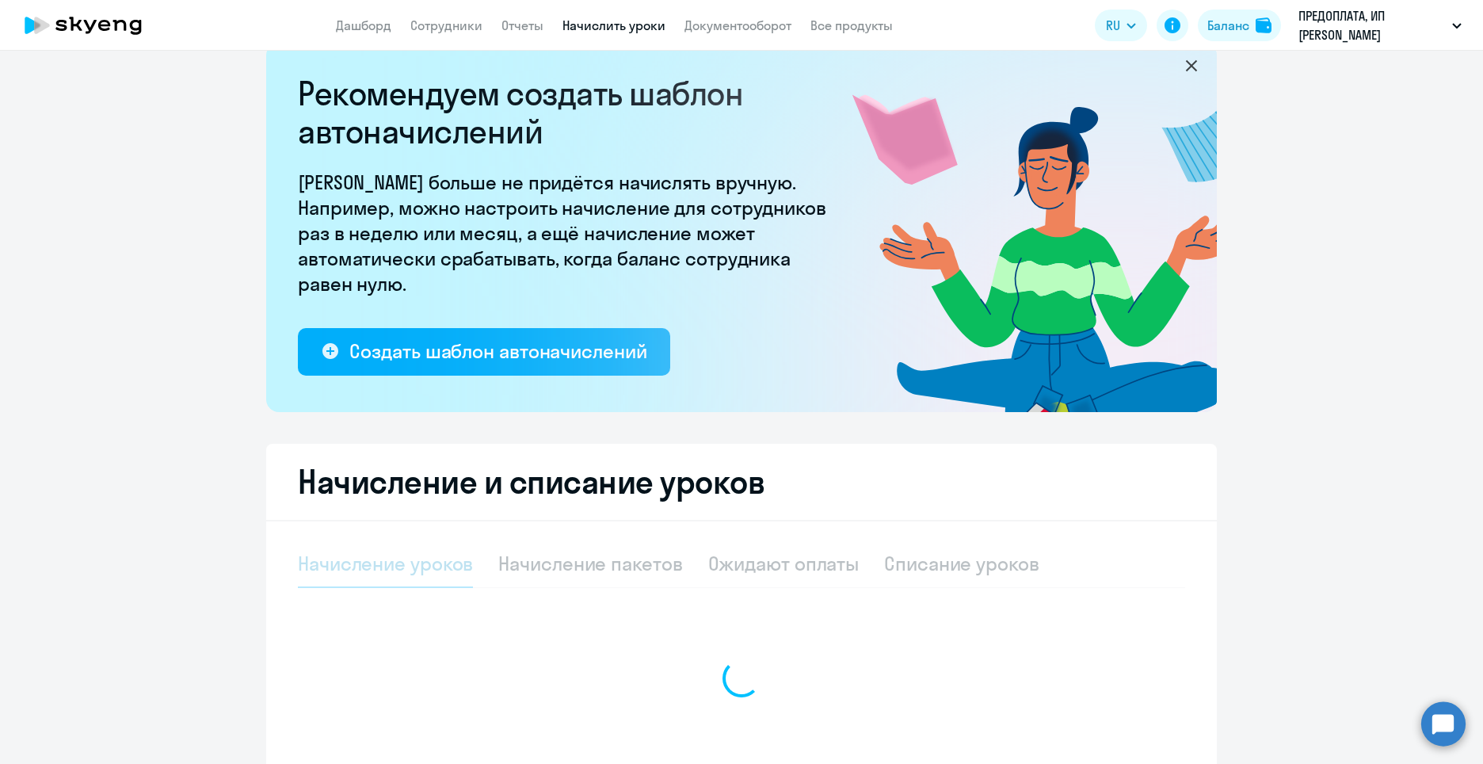
select select "10"
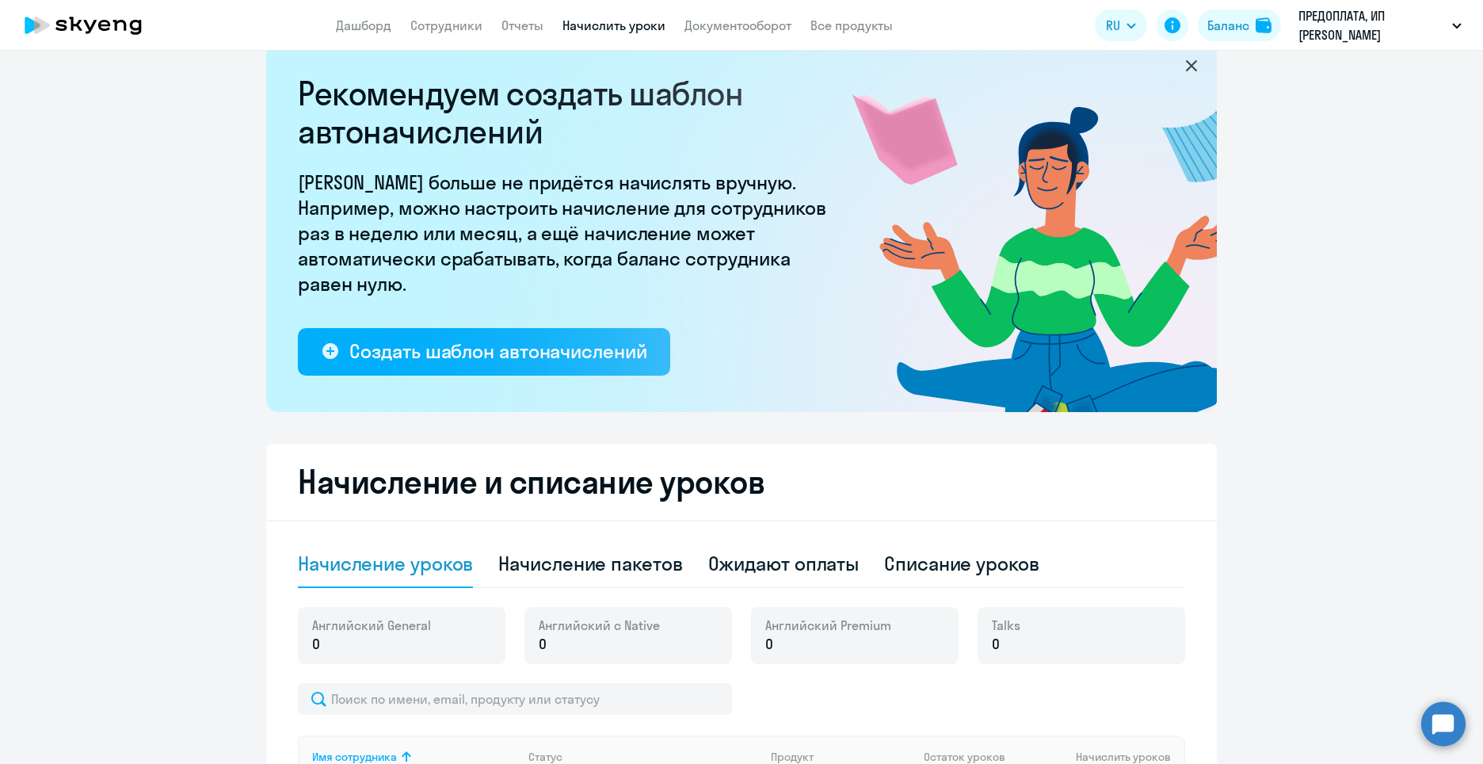
scroll to position [127, 0]
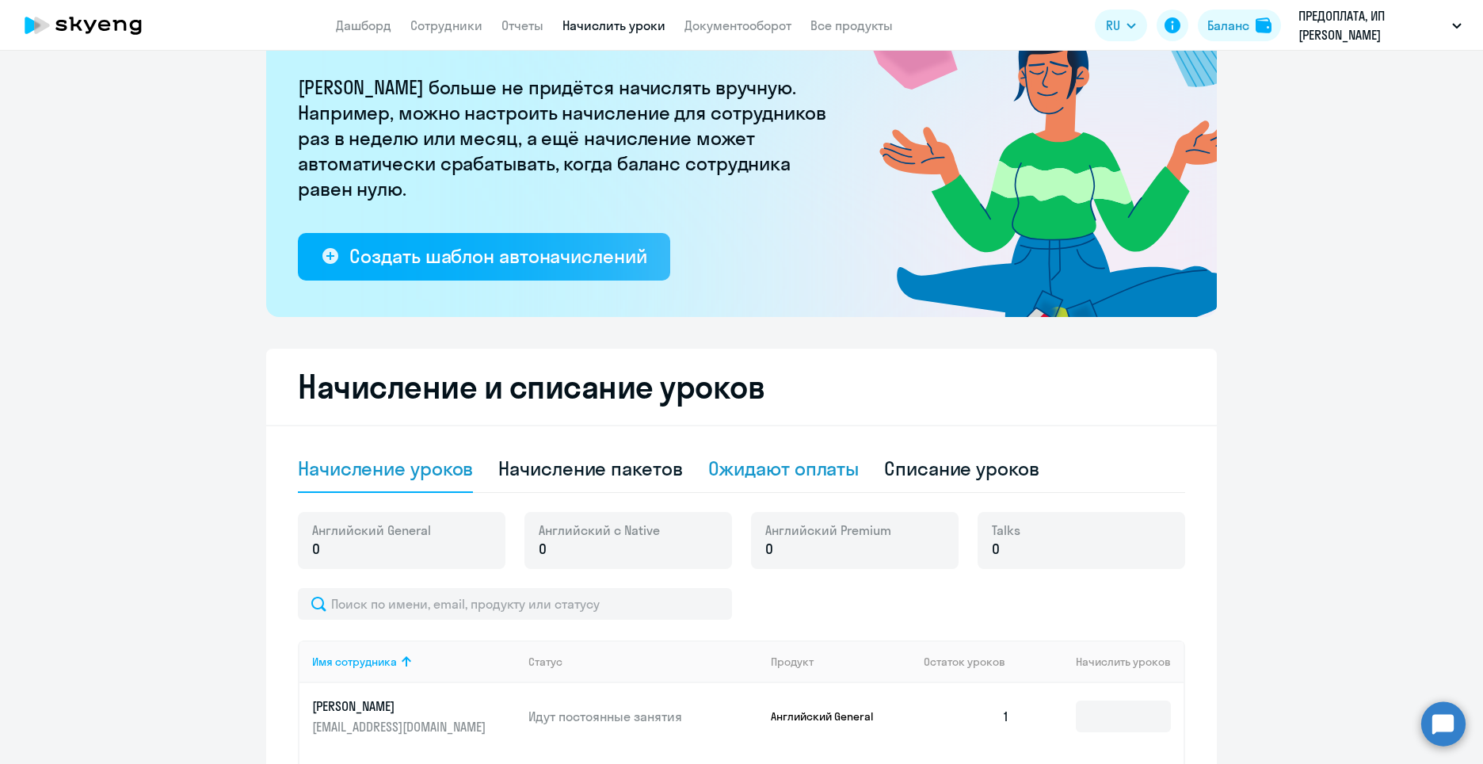
click at [808, 479] on div "Ожидают оплаты" at bounding box center [783, 468] width 151 height 25
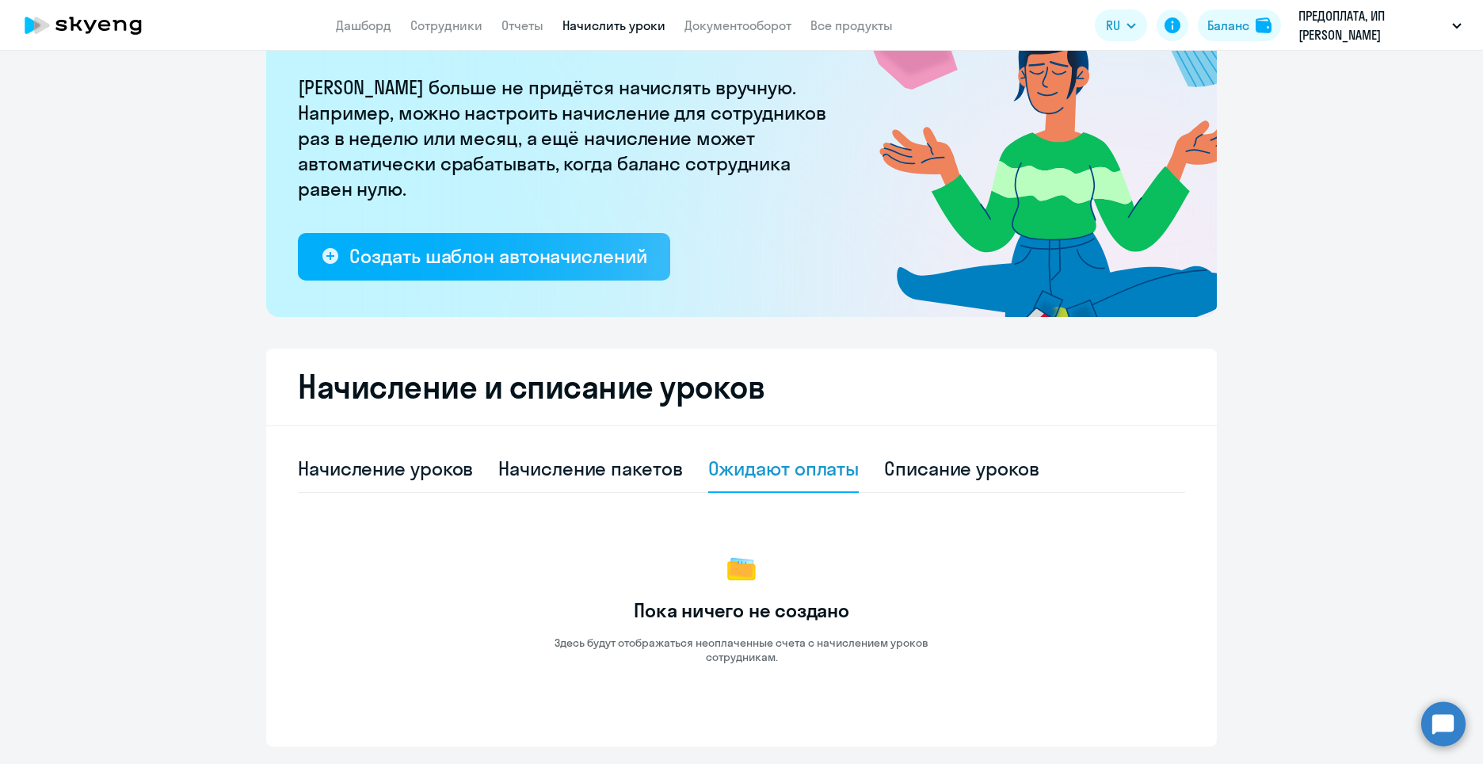
scroll to position [173, 0]
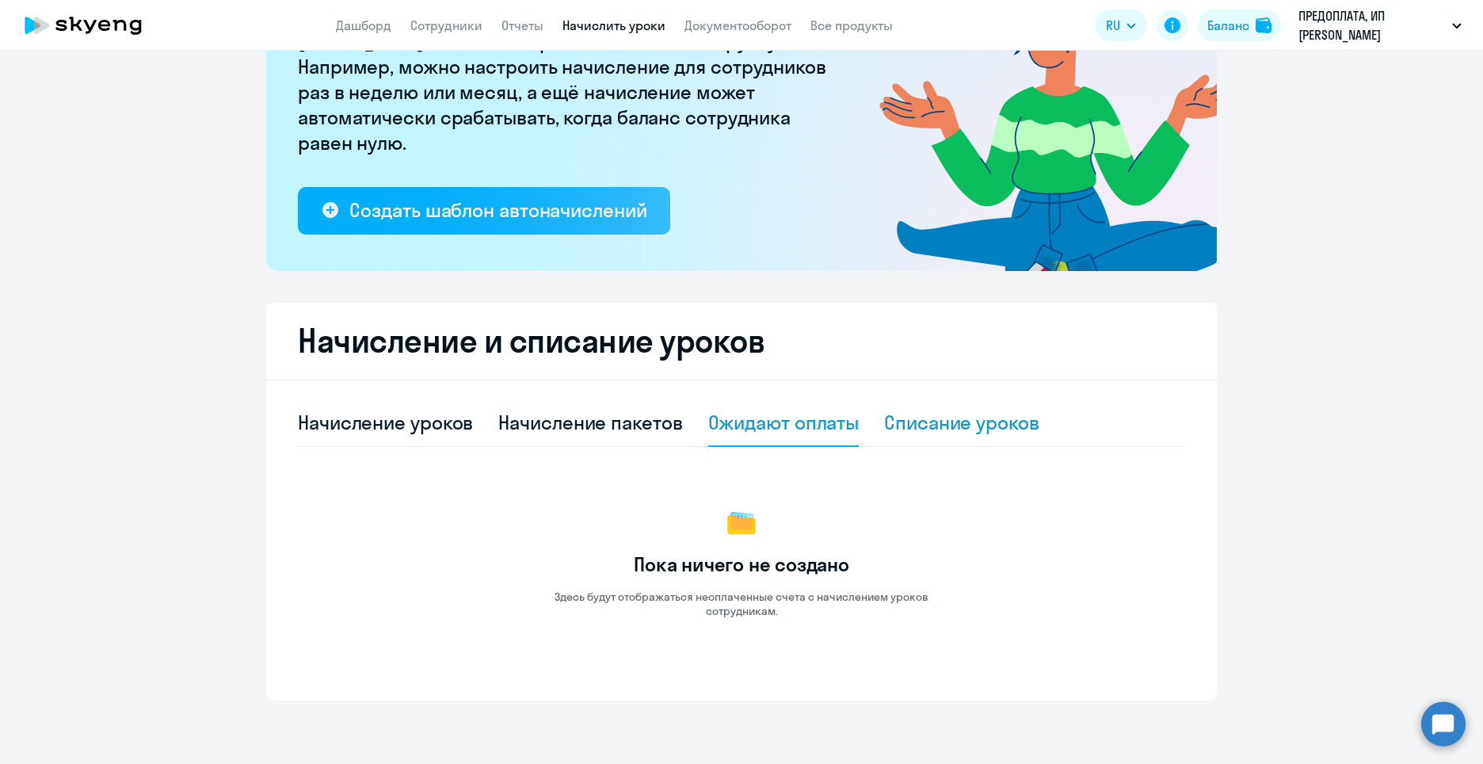
click at [930, 429] on div "Списание уроков" at bounding box center [961, 422] width 155 height 25
select select "10"
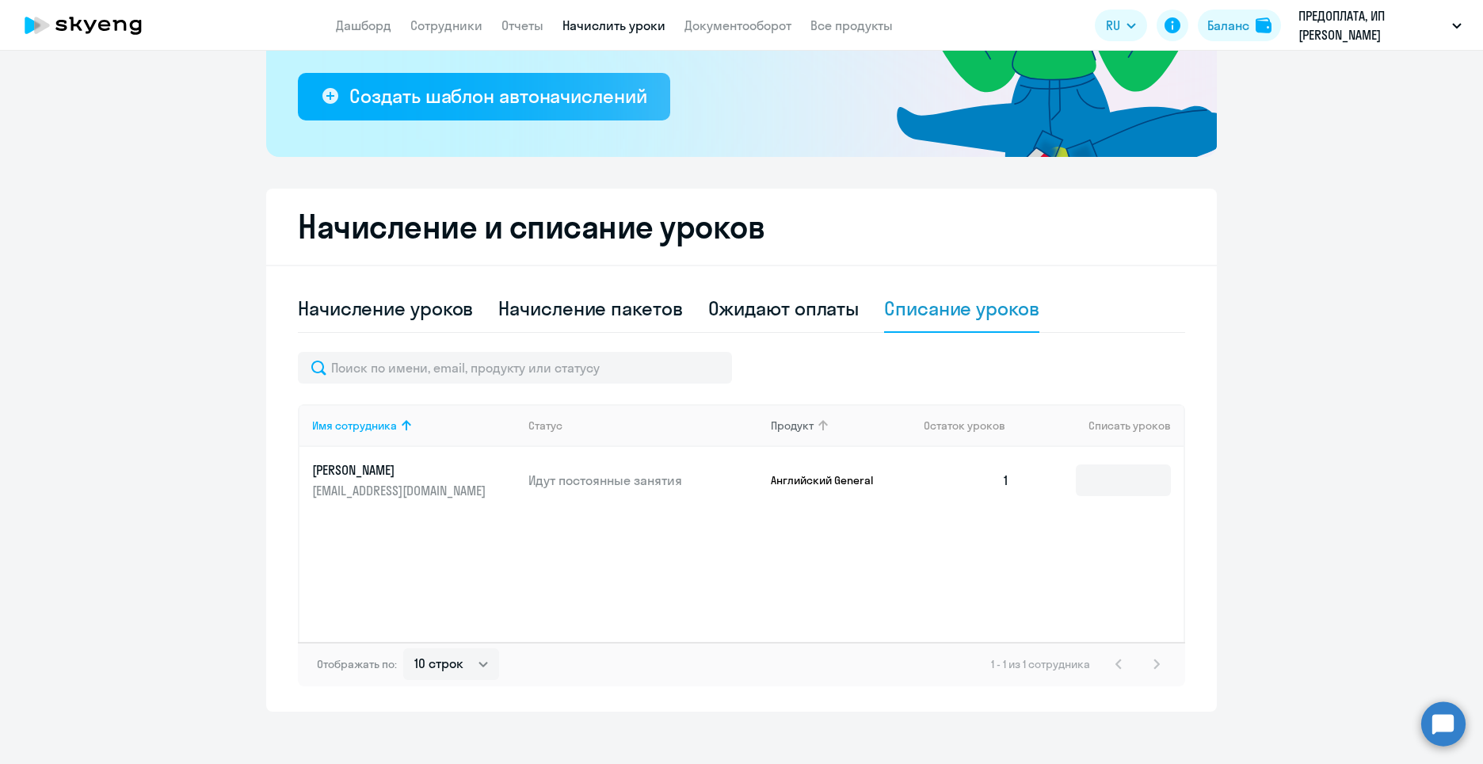
scroll to position [298, 0]
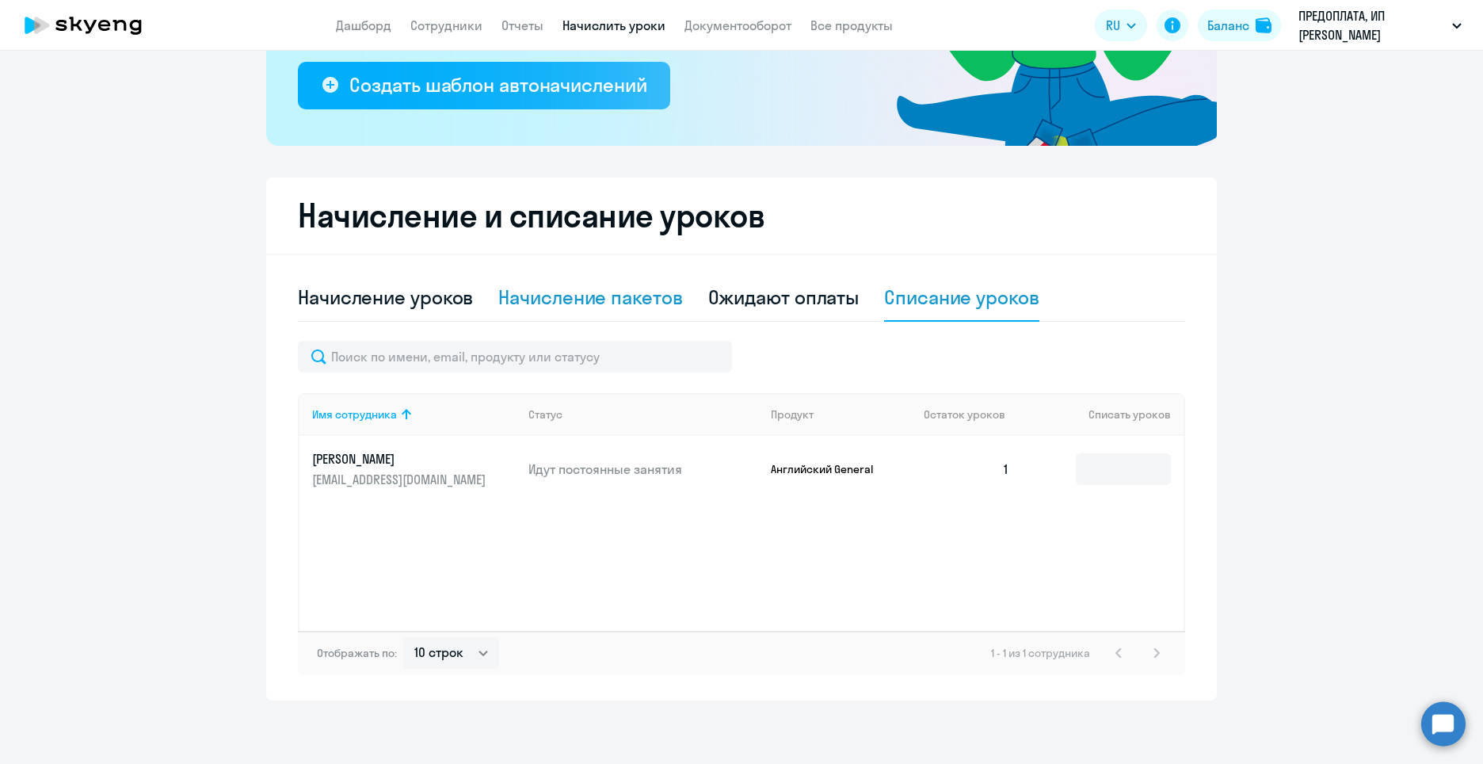
click at [661, 309] on div "Начисление пакетов" at bounding box center [590, 296] width 184 height 25
select select "10"
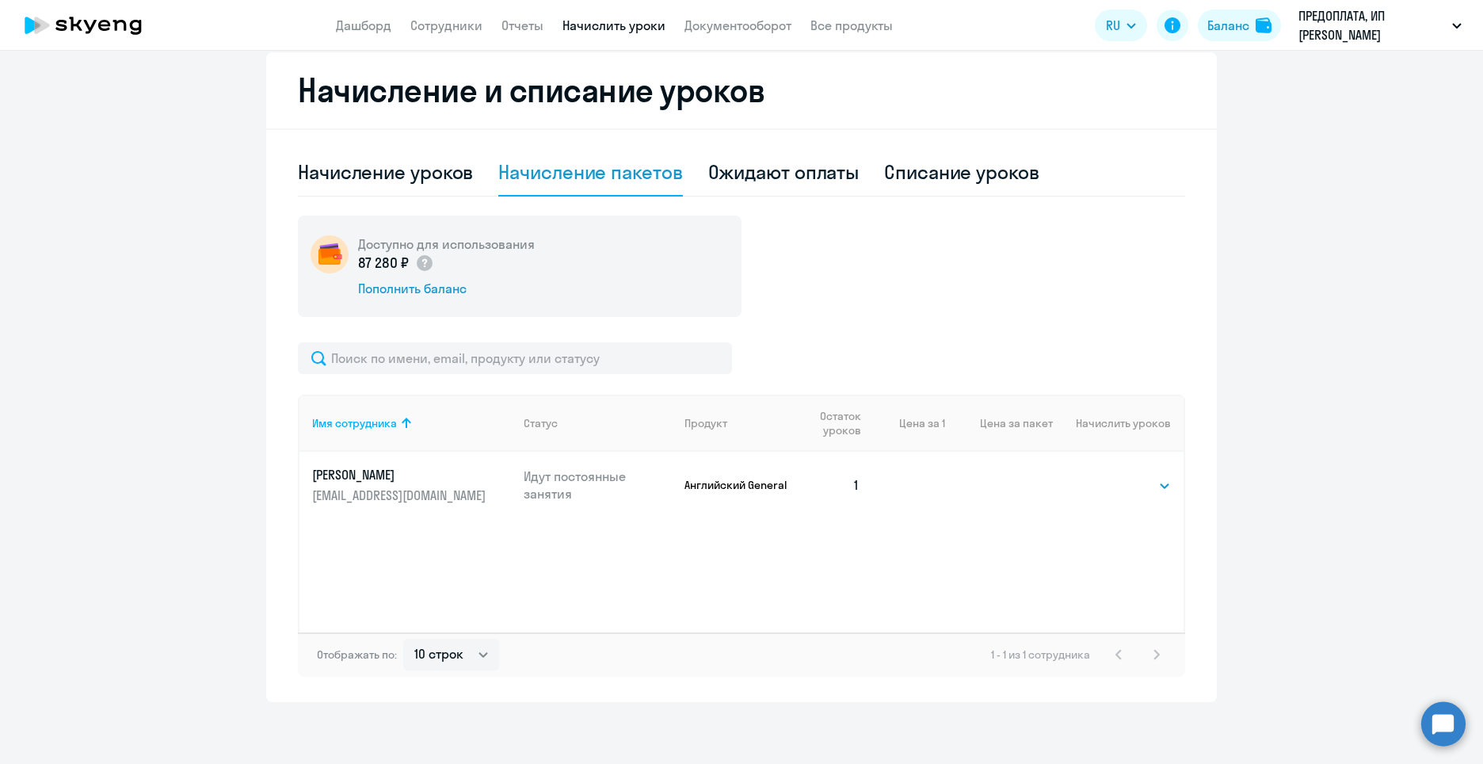
scroll to position [425, 0]
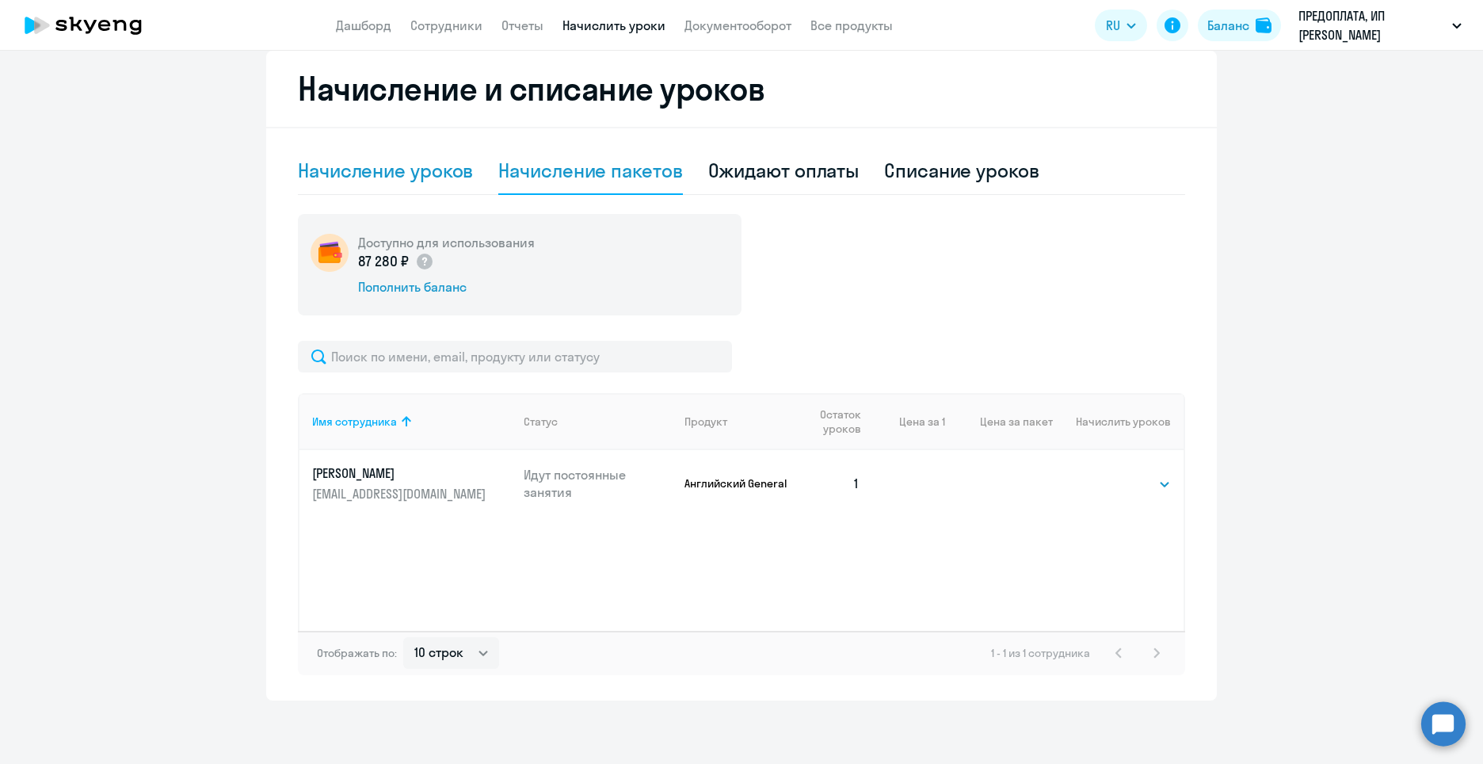
click at [353, 180] on div "Начисление уроков" at bounding box center [385, 170] width 175 height 25
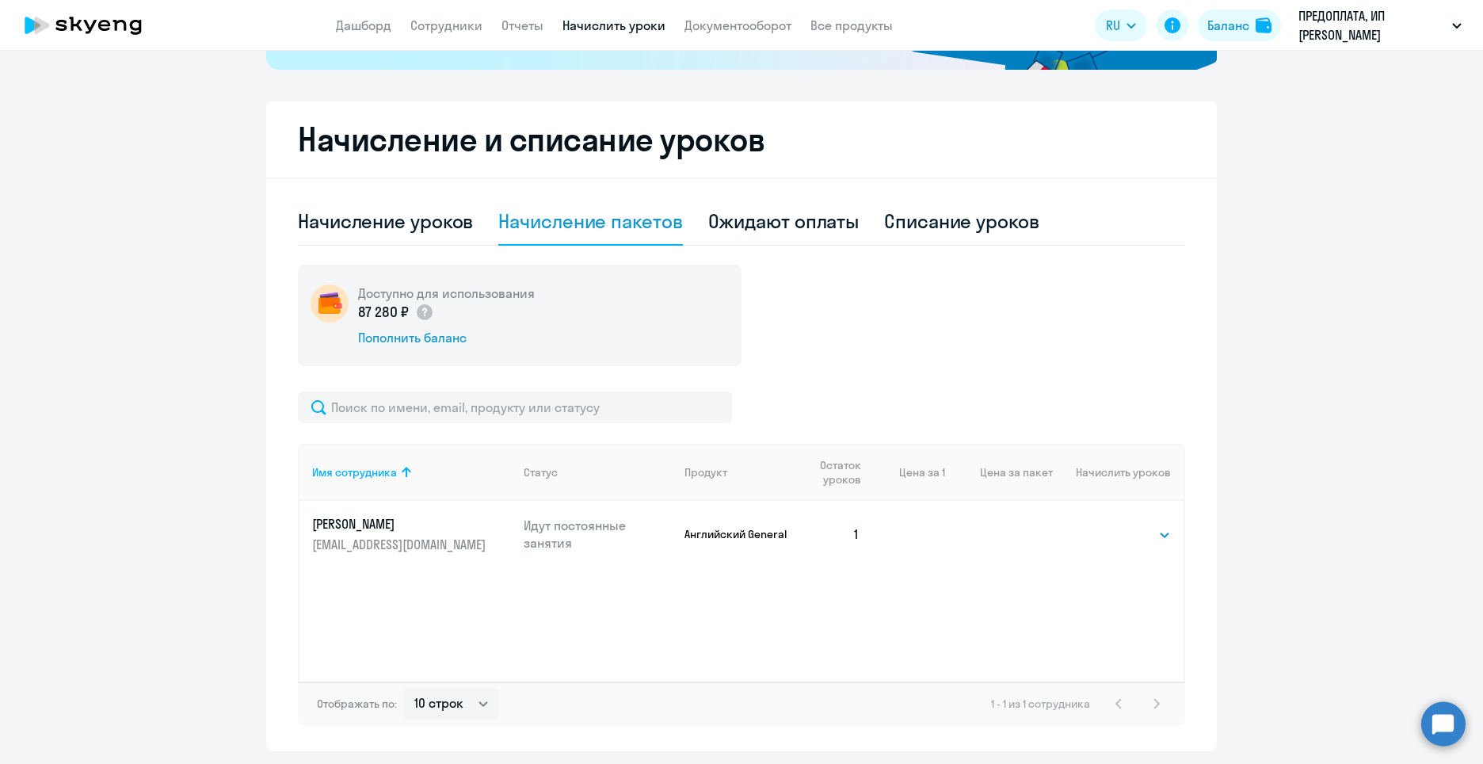
select select "10"
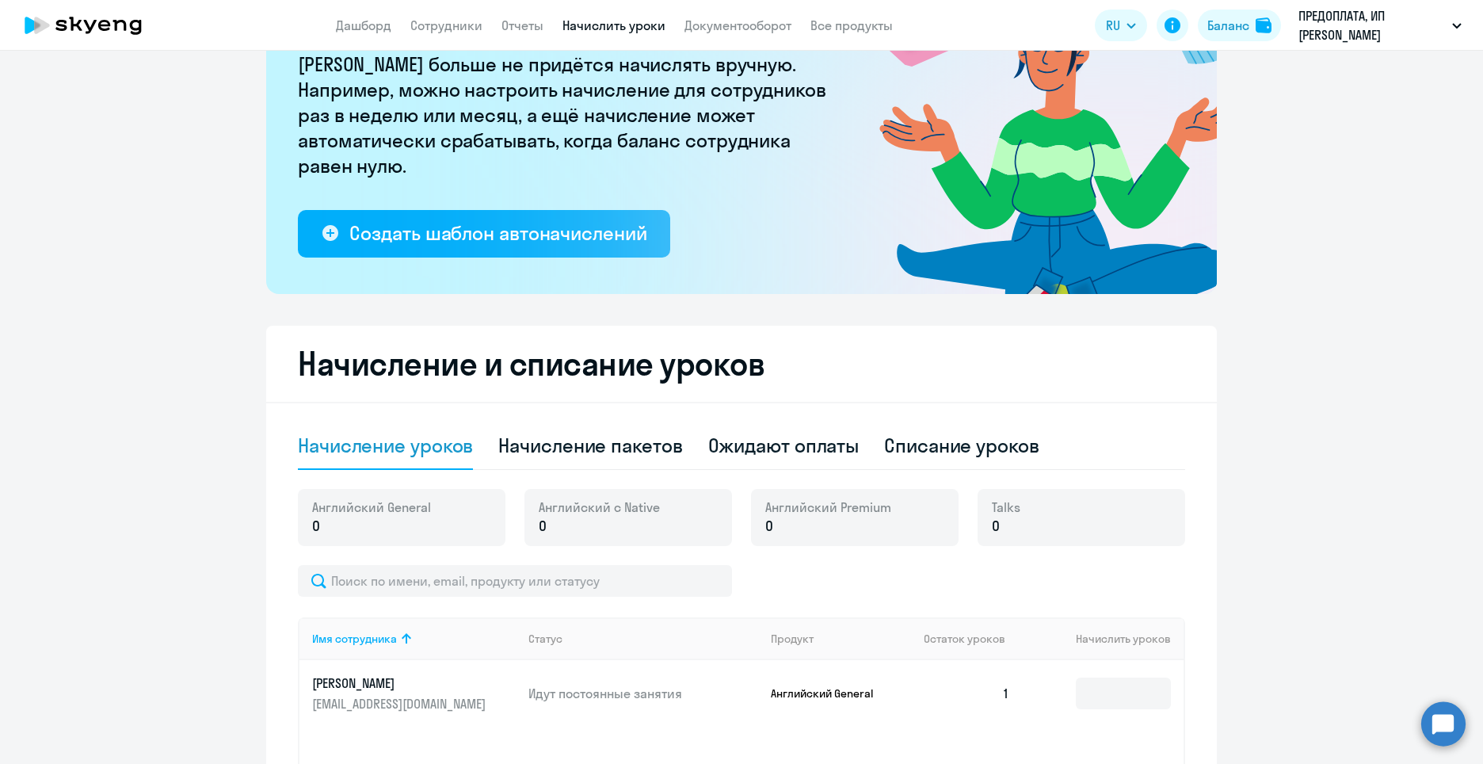
scroll to position [0, 0]
